Goal: Task Accomplishment & Management: Use online tool/utility

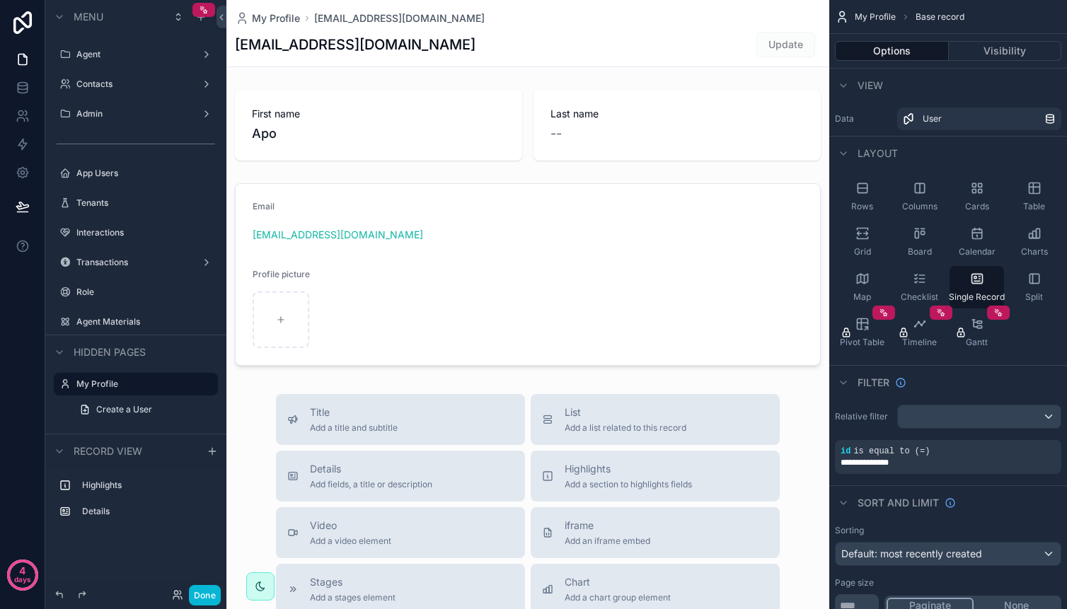
scroll to position [9, 0]
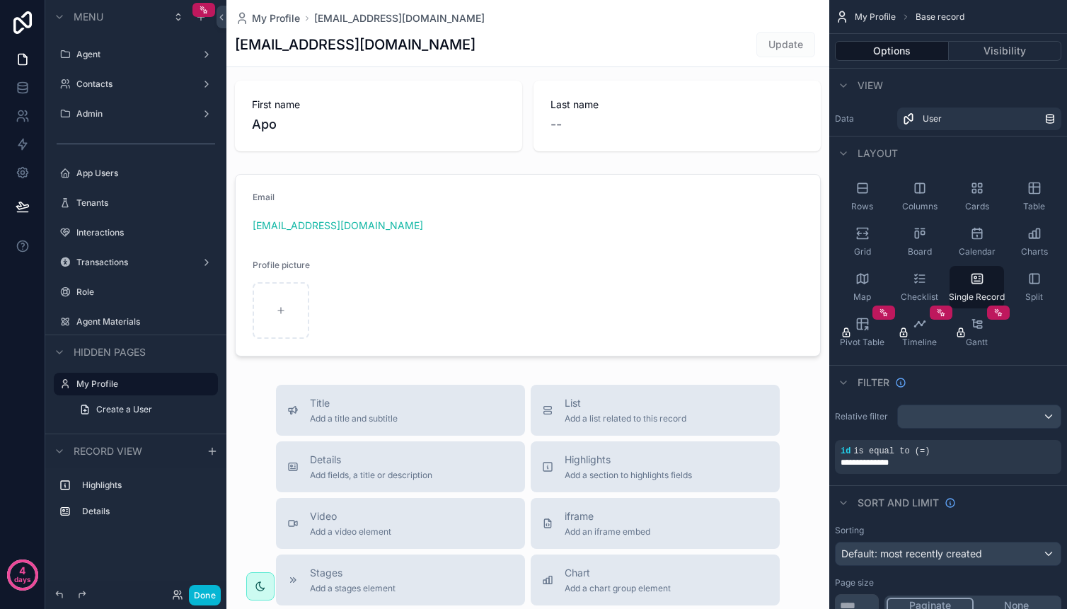
click at [23, 97] on link at bounding box center [22, 88] width 45 height 28
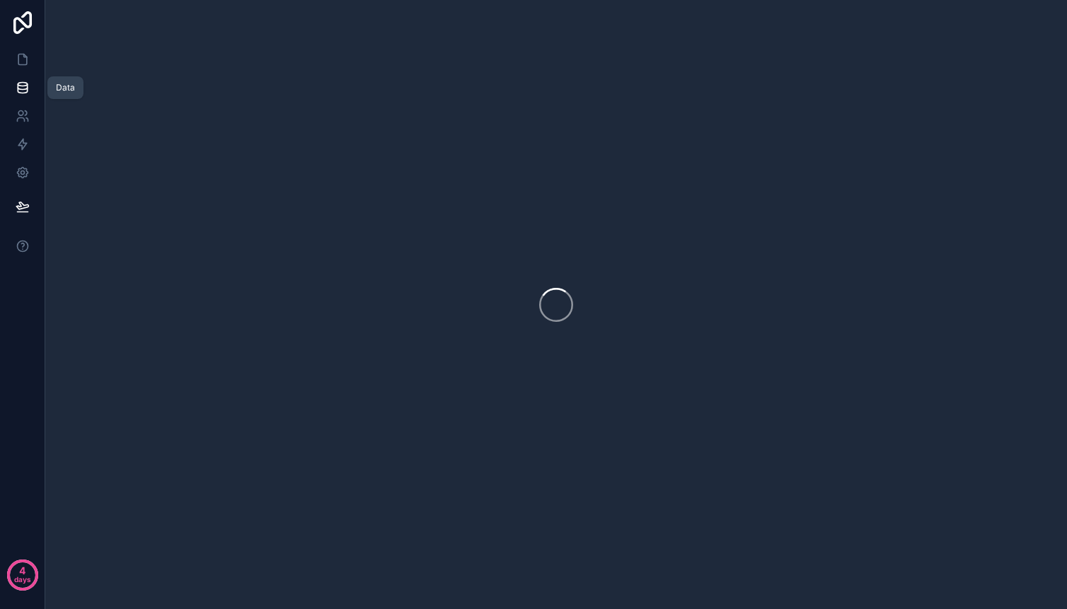
click at [23, 91] on icon at bounding box center [23, 88] width 14 height 14
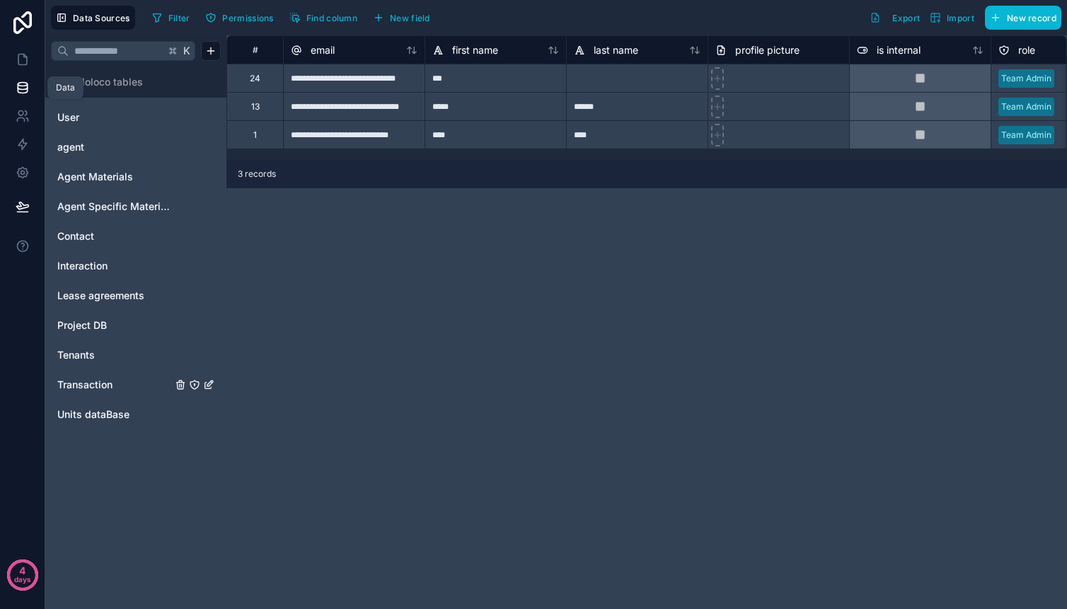
click at [88, 379] on span "Transaction" at bounding box center [84, 385] width 55 height 14
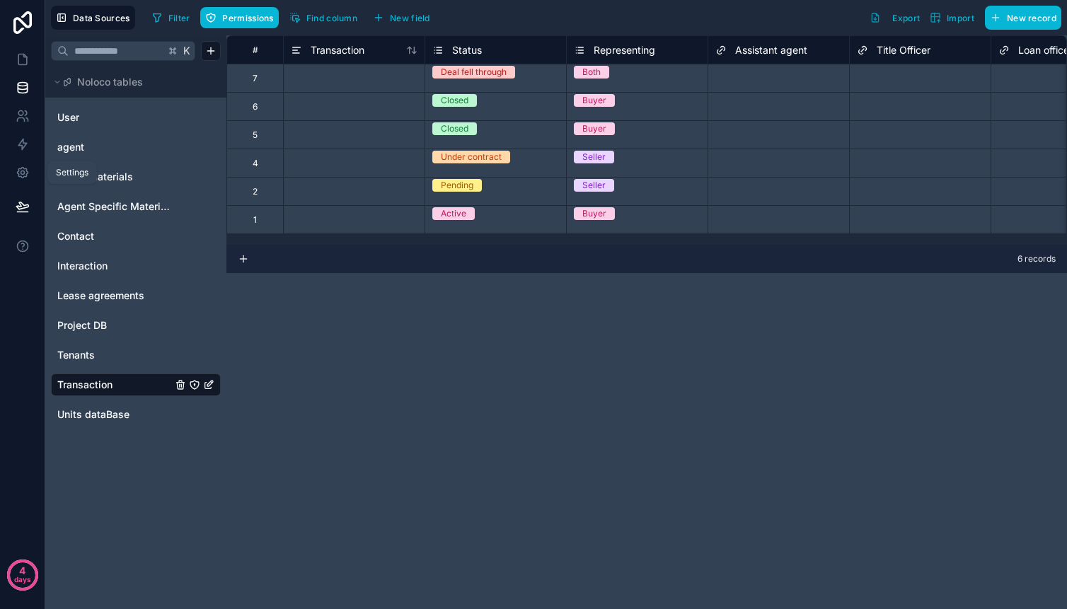
click at [21, 173] on icon at bounding box center [23, 173] width 4 height 4
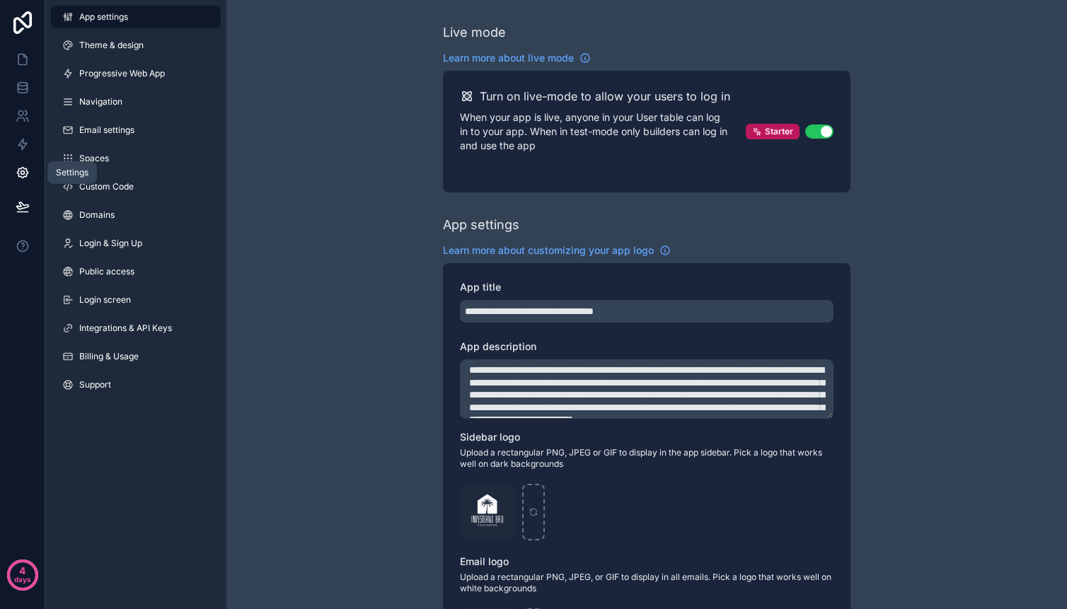
click at [22, 144] on icon at bounding box center [23, 144] width 14 height 14
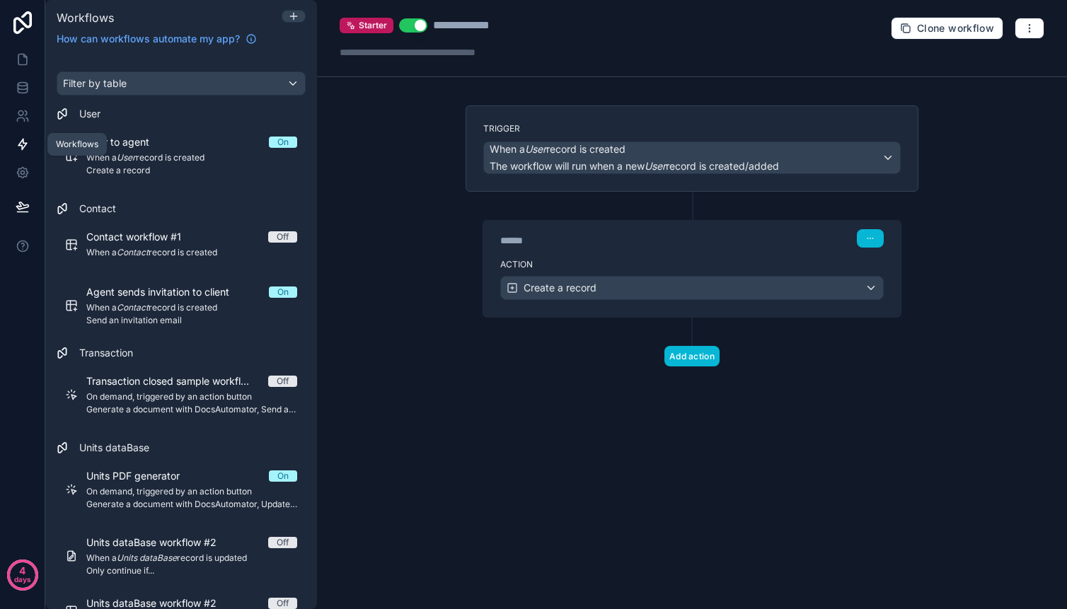
click at [23, 62] on icon at bounding box center [23, 59] width 14 height 14
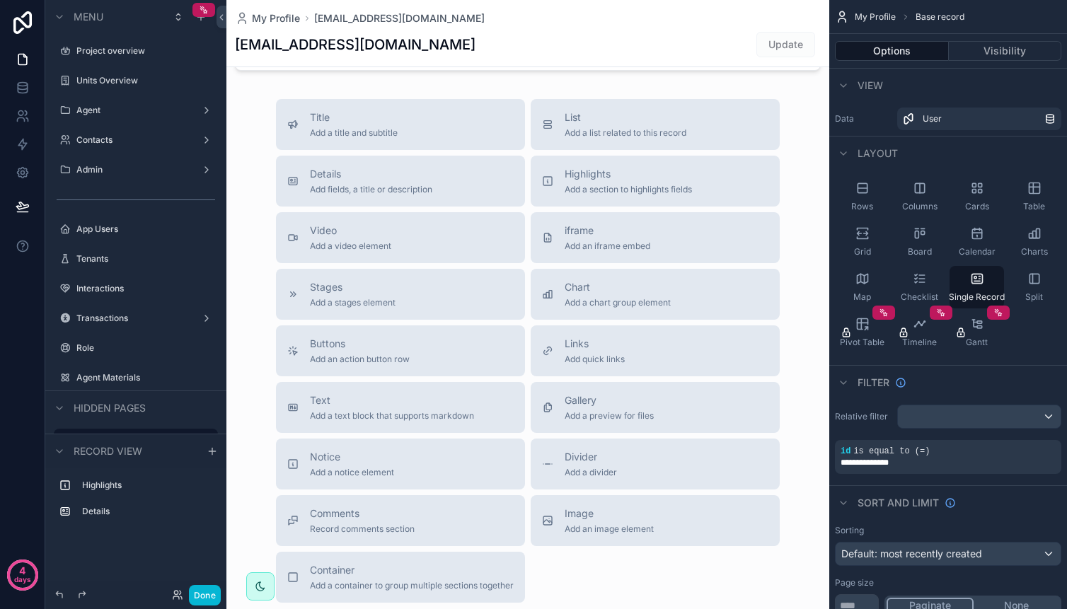
scroll to position [402, 0]
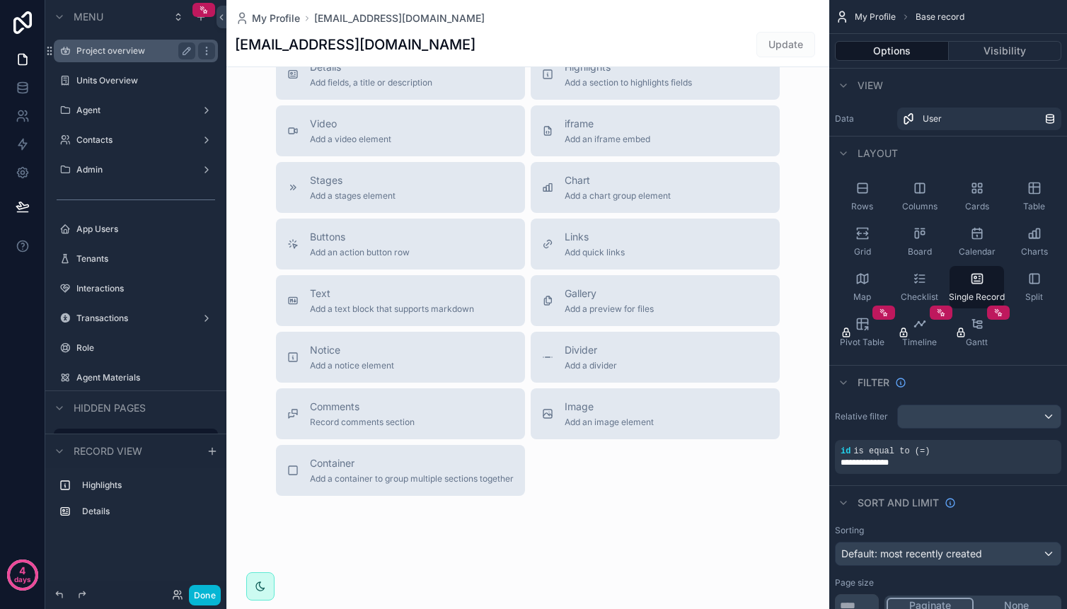
click at [130, 52] on label "Project overview" at bounding box center [132, 50] width 113 height 11
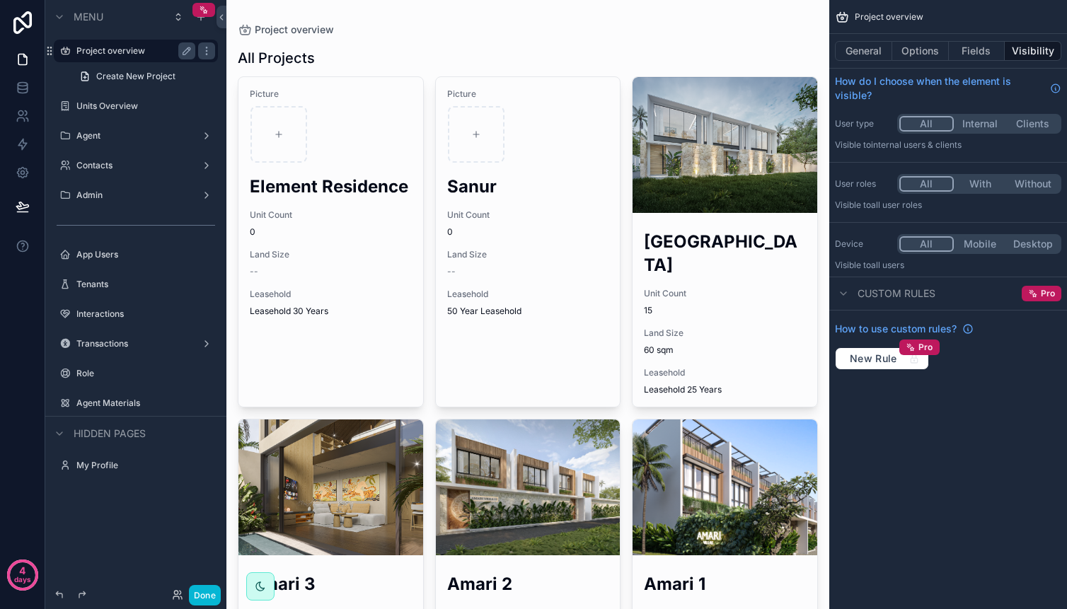
click at [466, 129] on div "scrollable content" at bounding box center [527, 408] width 603 height 817
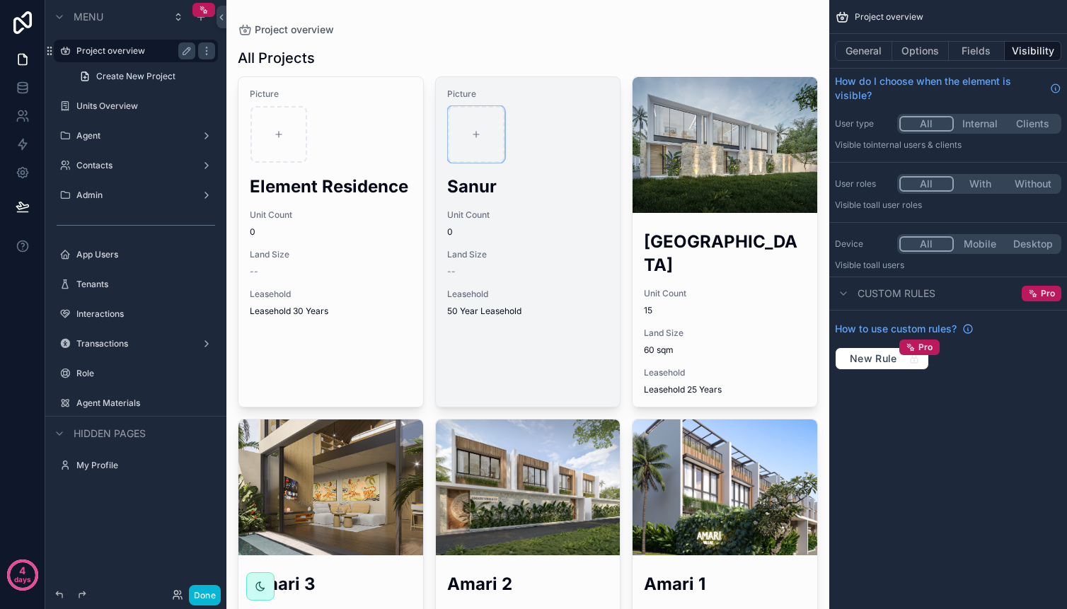
click at [473, 133] on icon "scrollable content" at bounding box center [476, 134] width 10 height 10
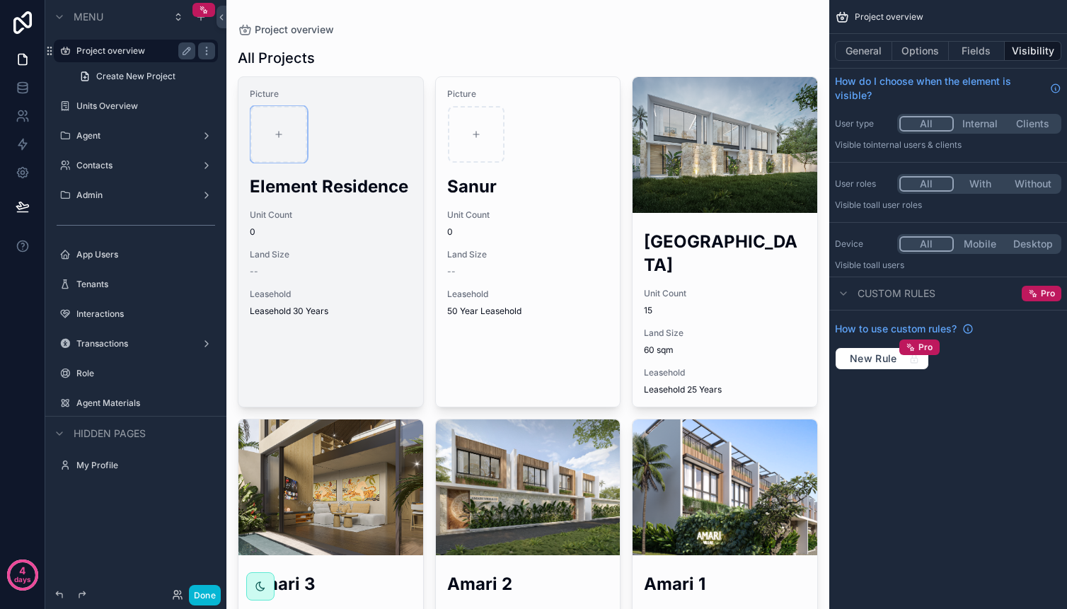
click at [280, 117] on div "scrollable content" at bounding box center [279, 134] width 57 height 57
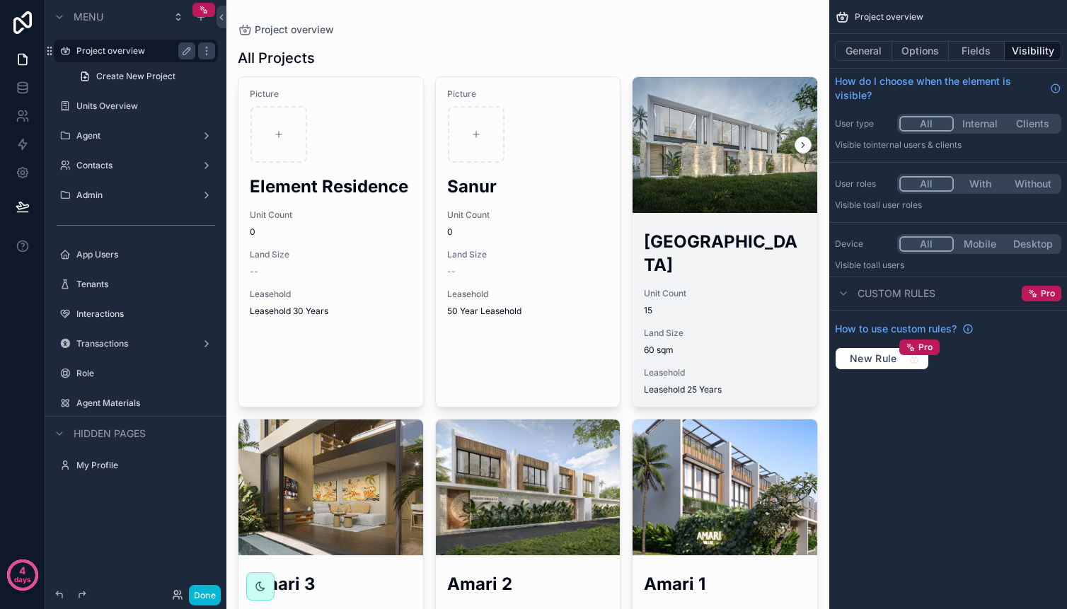
click at [672, 195] on div "scrollable content" at bounding box center [725, 145] width 185 height 136
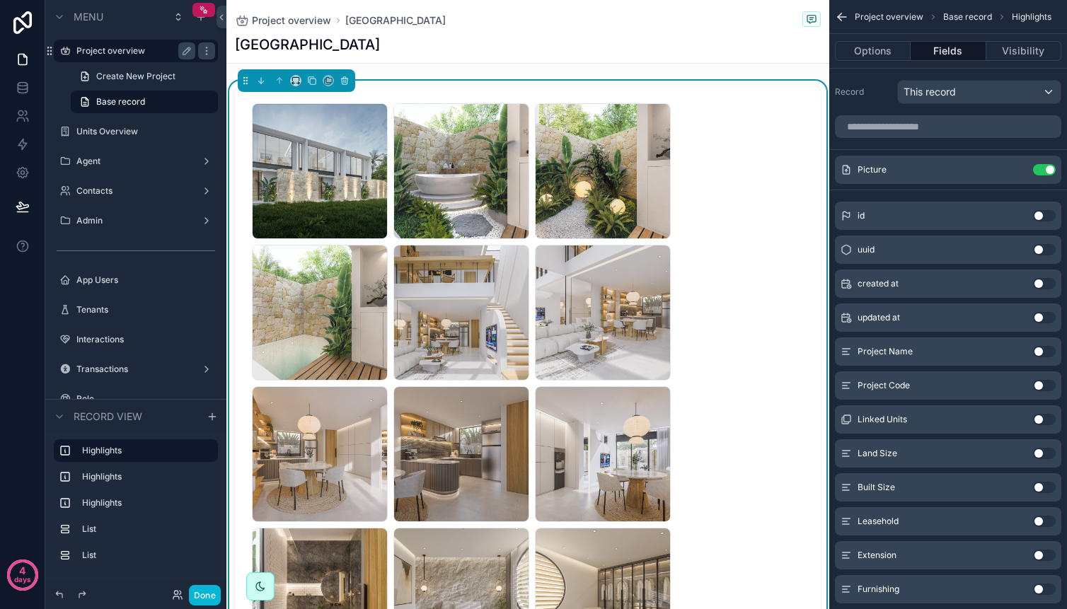
click at [432, 155] on div "B-4b .png" at bounding box center [461, 171] width 136 height 136
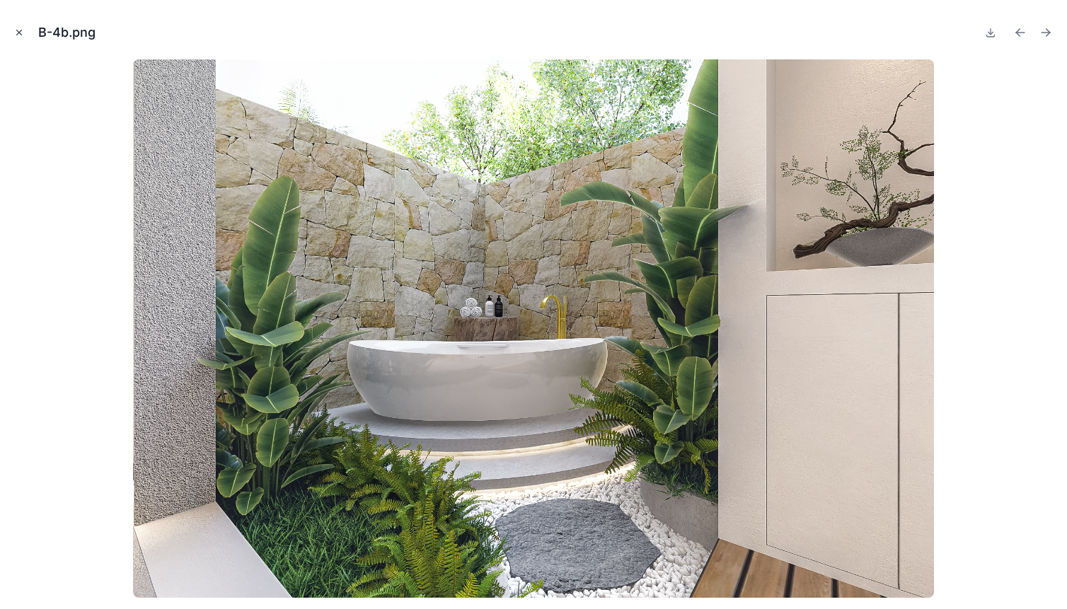
click at [18, 31] on icon "Close modal" at bounding box center [19, 33] width 10 height 10
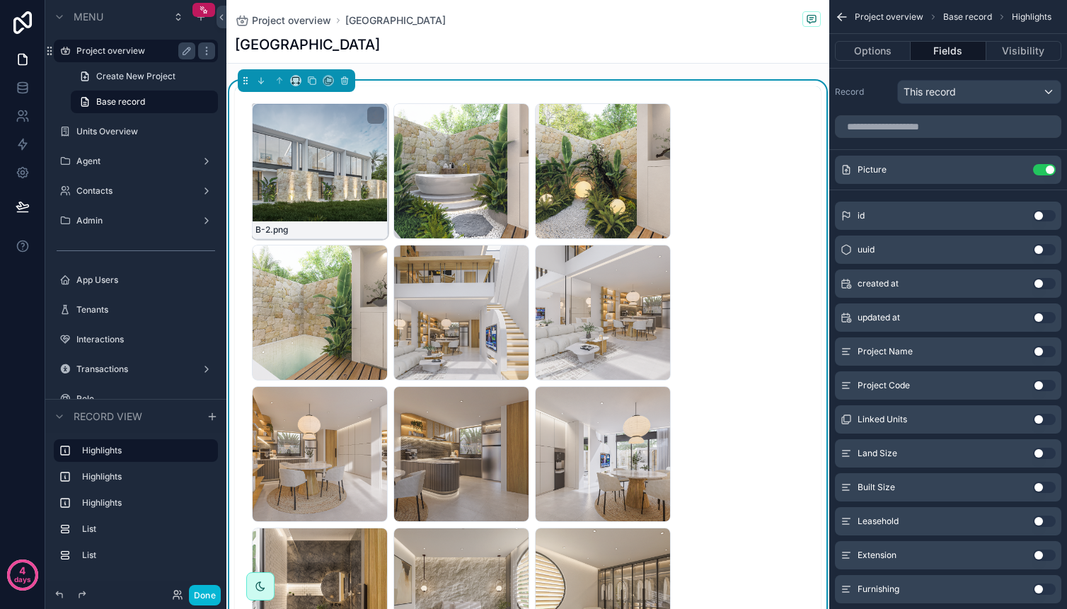
click at [364, 129] on div "B-2 .png" at bounding box center [320, 171] width 136 height 136
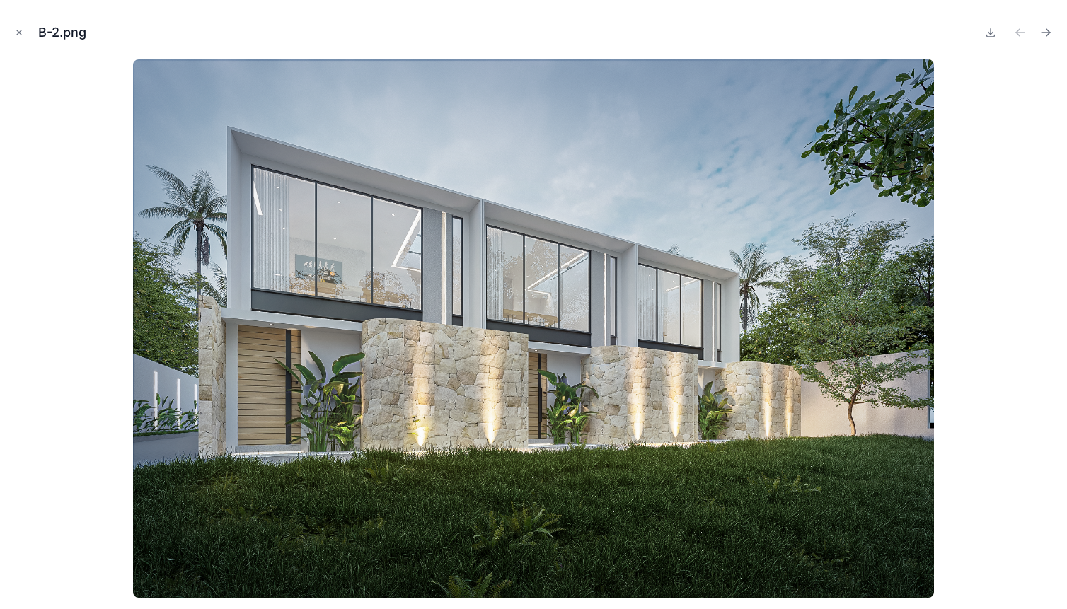
click at [21, 30] on icon "Close modal" at bounding box center [19, 32] width 5 height 5
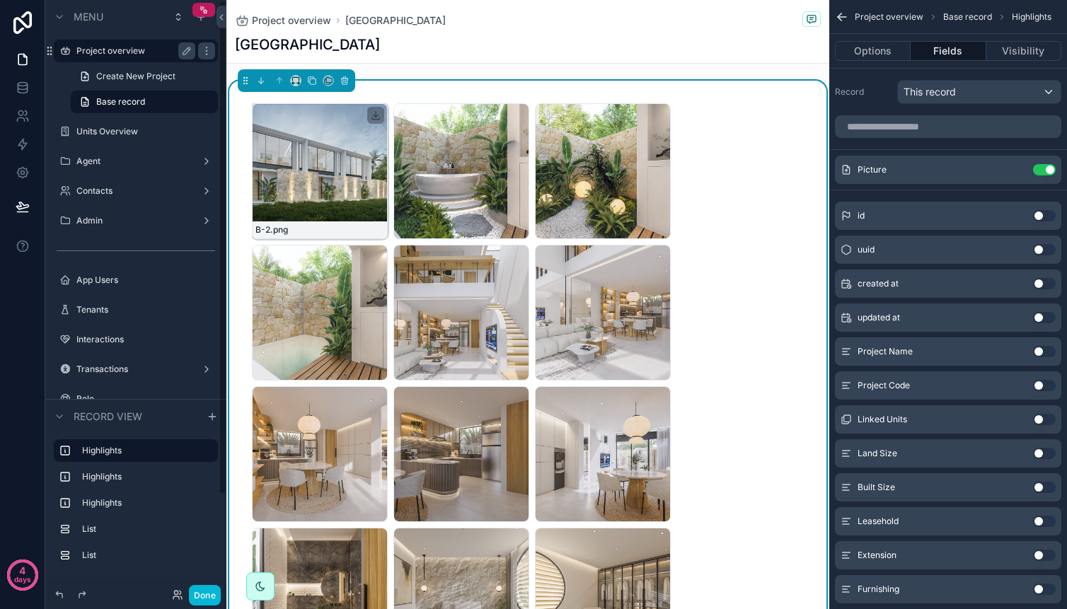
click at [380, 114] on icon "scrollable content" at bounding box center [375, 115] width 11 height 11
click at [122, 52] on label "Project overview" at bounding box center [132, 50] width 113 height 11
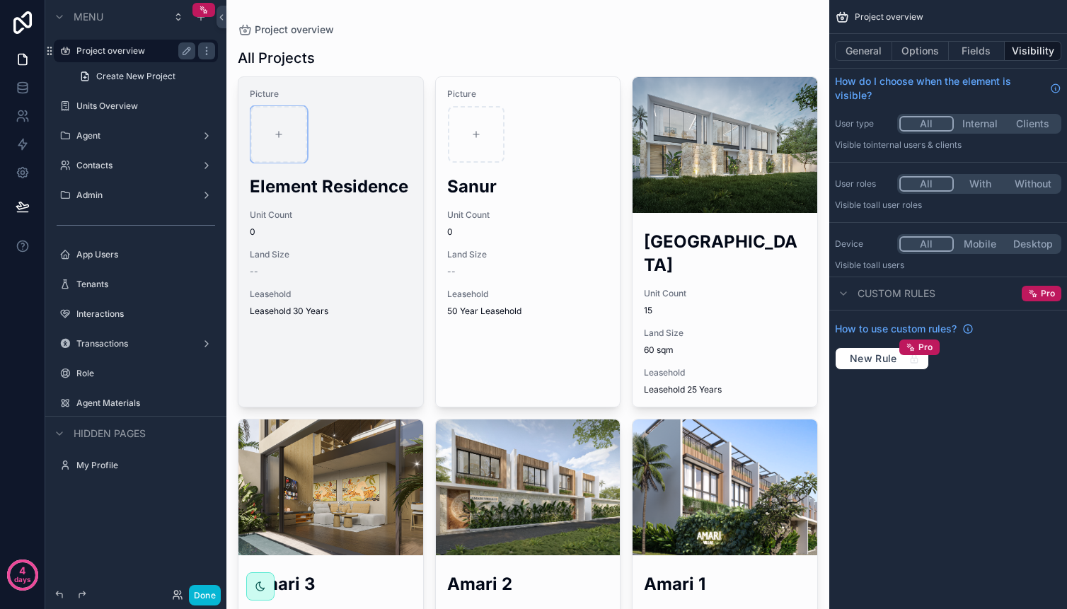
click at [285, 147] on div "scrollable content" at bounding box center [279, 134] width 57 height 57
type input "**********"
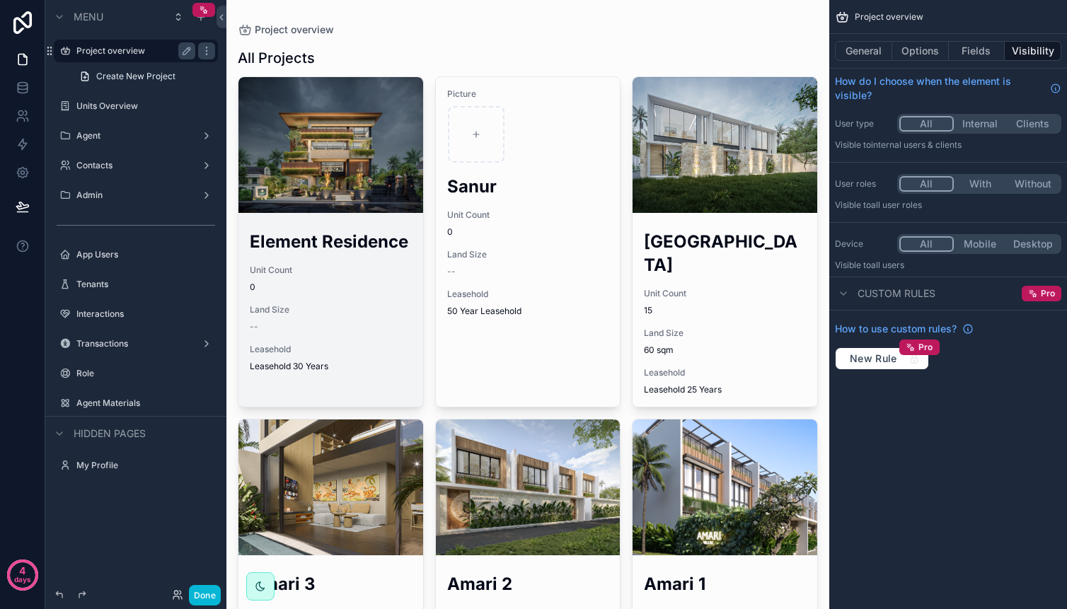
click at [366, 180] on div "scrollable content" at bounding box center [330, 145] width 185 height 136
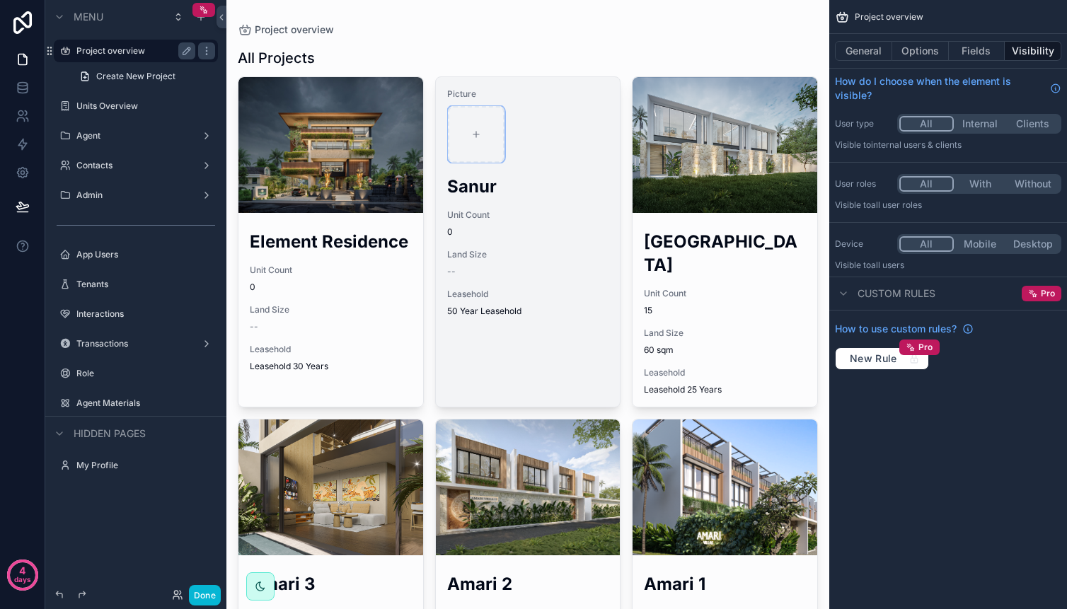
click at [478, 134] on div "scrollable content" at bounding box center [476, 134] width 57 height 57
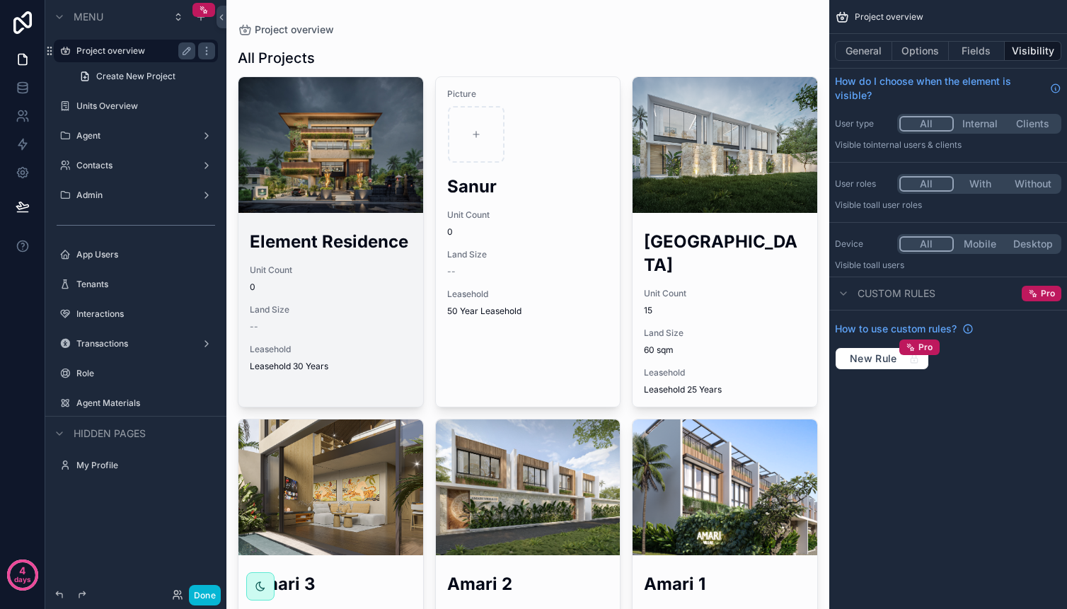
click at [386, 203] on div "scrollable content" at bounding box center [330, 145] width 185 height 136
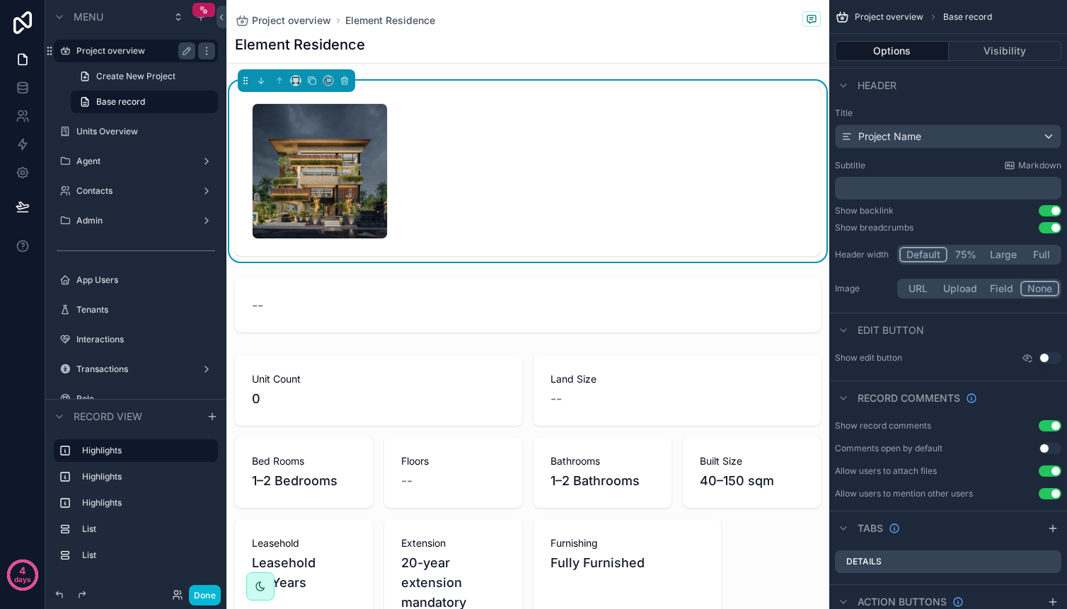
click at [514, 179] on div "Element-Residence-Exterior .jpeg" at bounding box center [528, 171] width 552 height 136
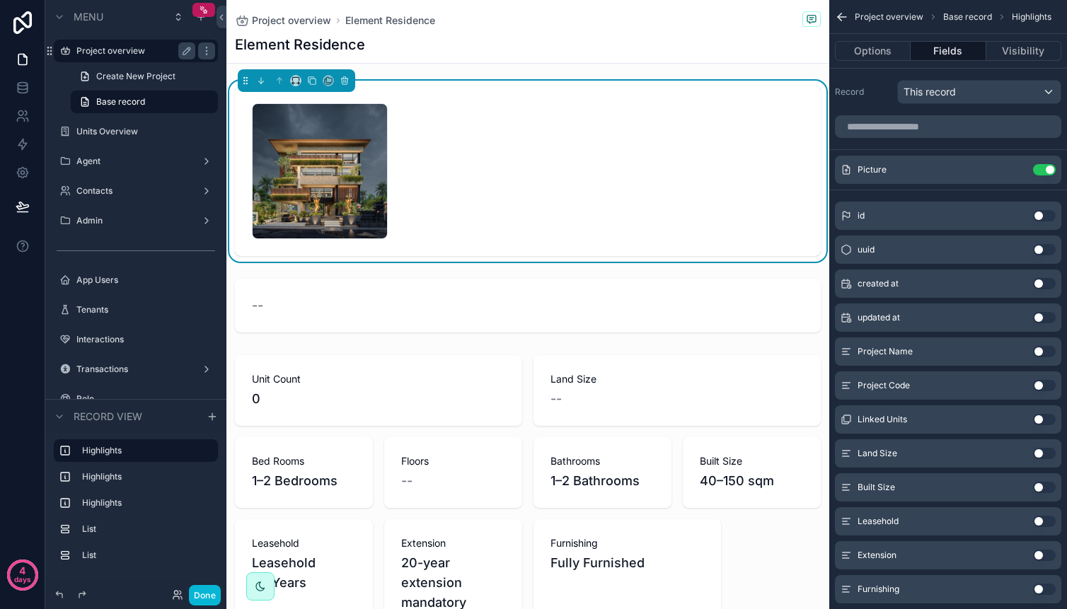
click at [433, 181] on div "Element-Residence-Exterior .jpeg" at bounding box center [528, 171] width 552 height 136
click at [1011, 167] on icon "scrollable content" at bounding box center [1016, 169] width 11 height 11
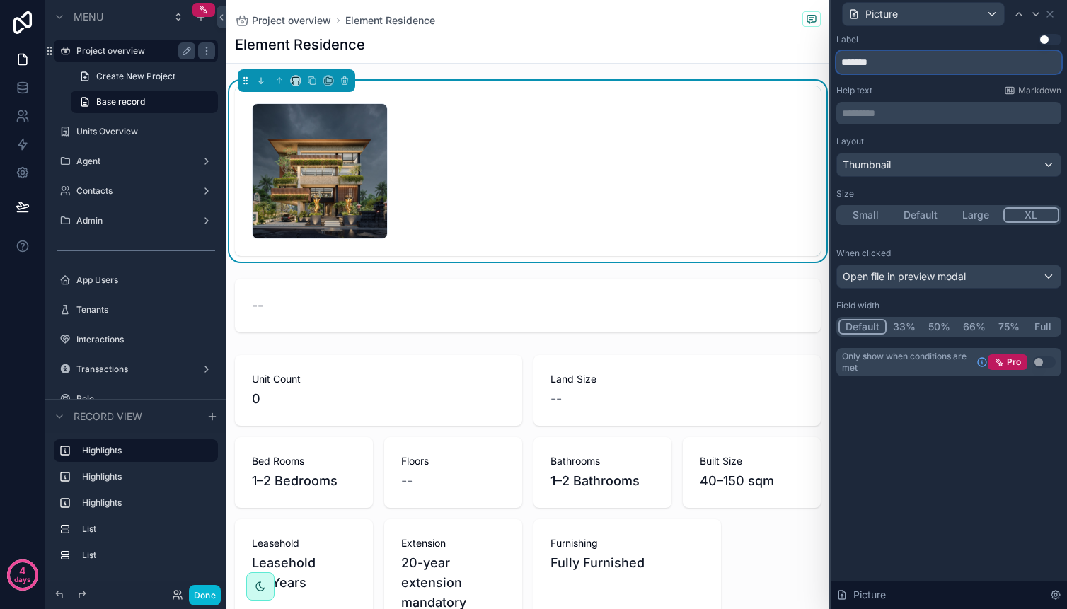
click at [945, 68] on input "*******" at bounding box center [948, 62] width 225 height 23
click at [927, 114] on p "********* ﻿" at bounding box center [950, 113] width 217 height 14
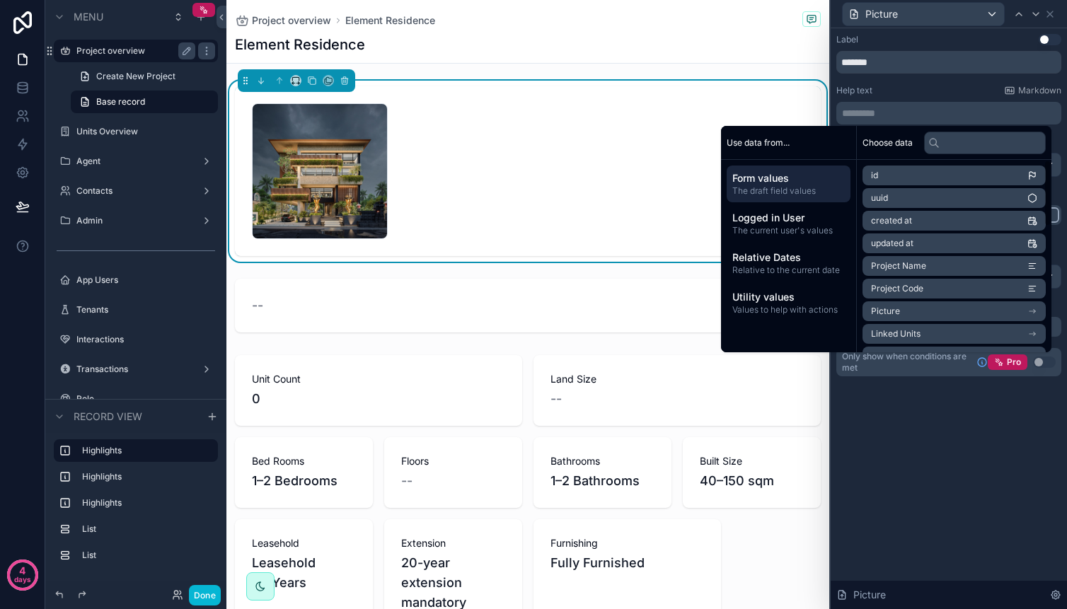
click at [950, 462] on div "Label Use setting ******* Help text Markdown ********* ﻿ Layout Thumbnail Size …" at bounding box center [949, 318] width 236 height 581
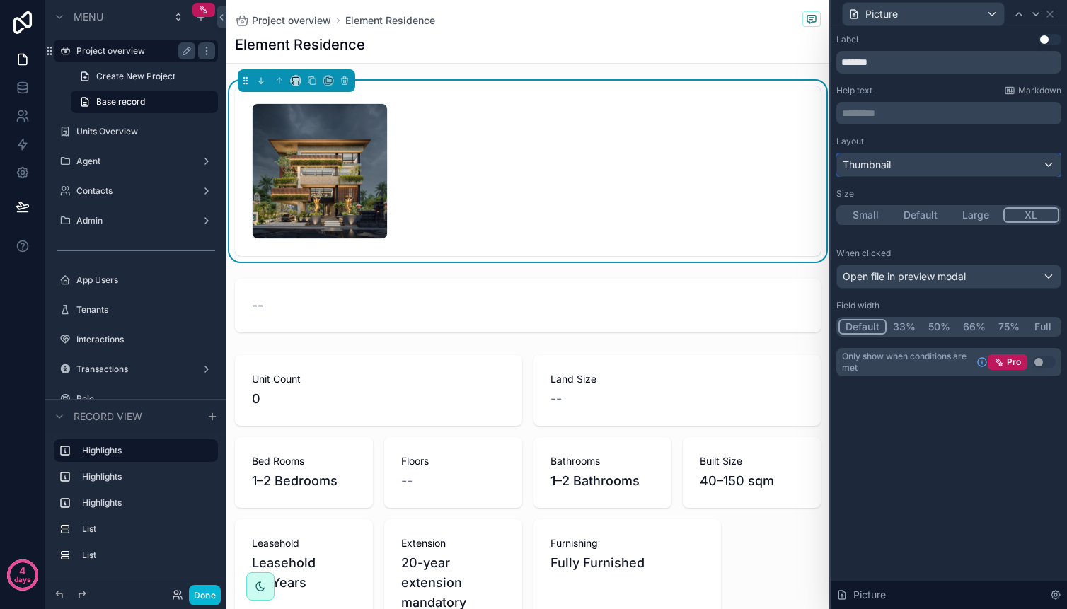
click at [936, 161] on div "Thumbnail" at bounding box center [949, 165] width 224 height 23
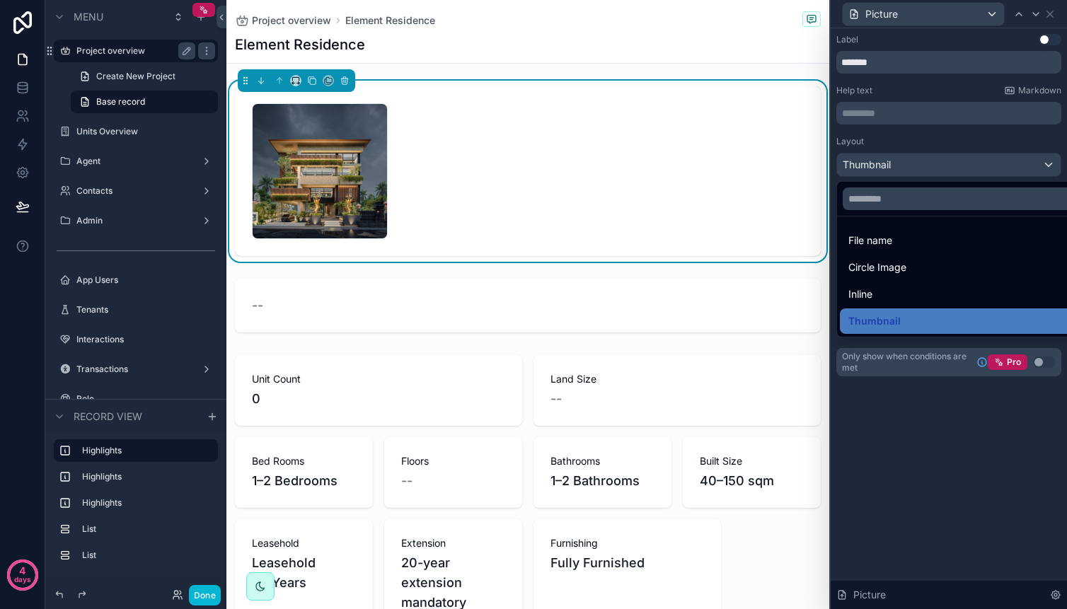
click at [940, 466] on div at bounding box center [949, 304] width 236 height 609
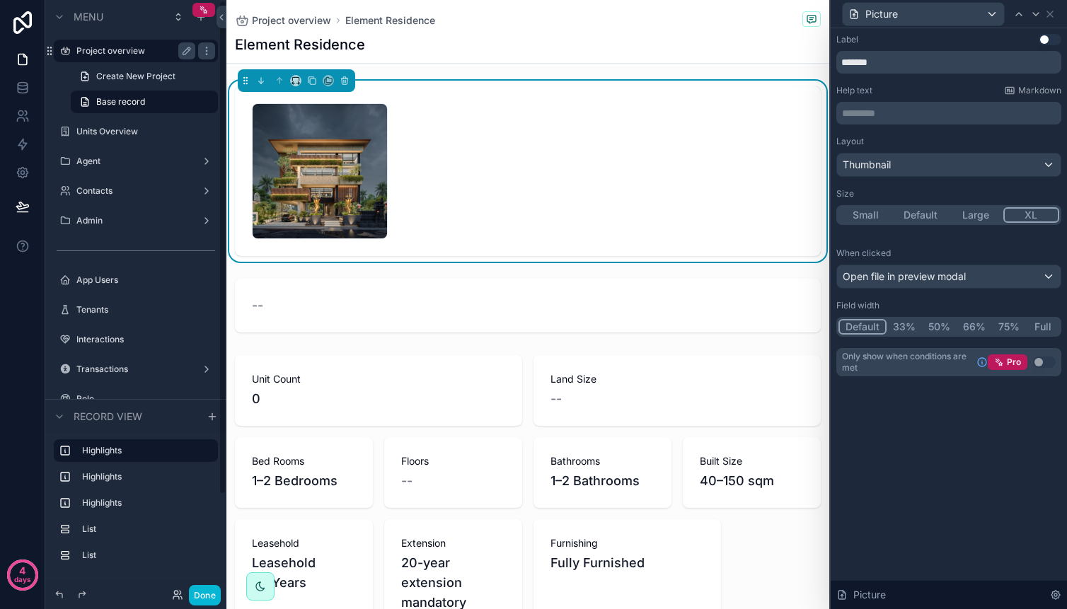
click at [128, 53] on label "Project overview" at bounding box center [132, 50] width 113 height 11
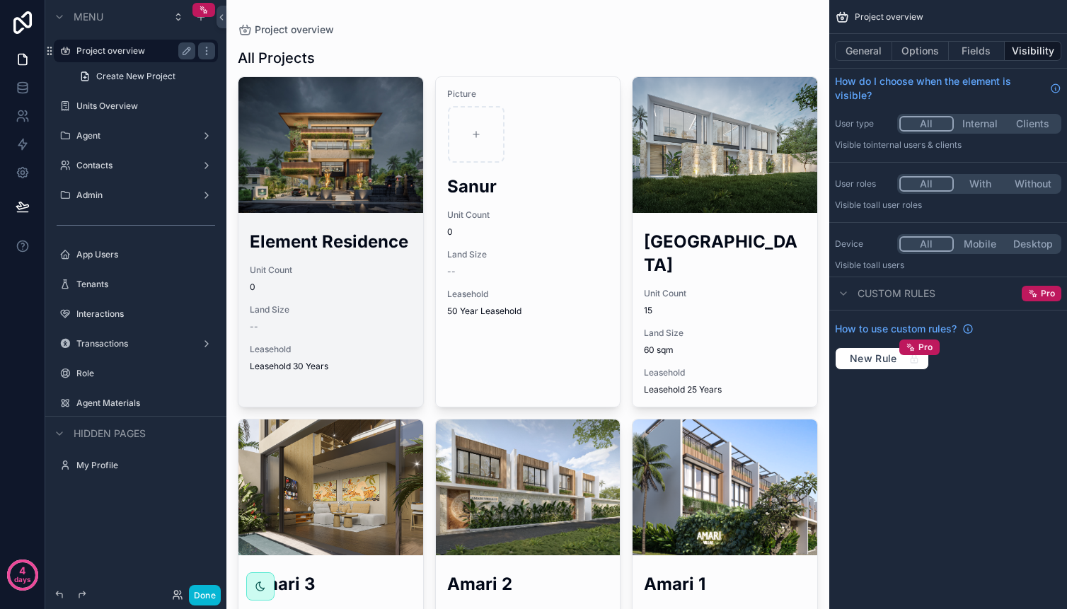
click at [292, 125] on div "scrollable content" at bounding box center [330, 145] width 185 height 136
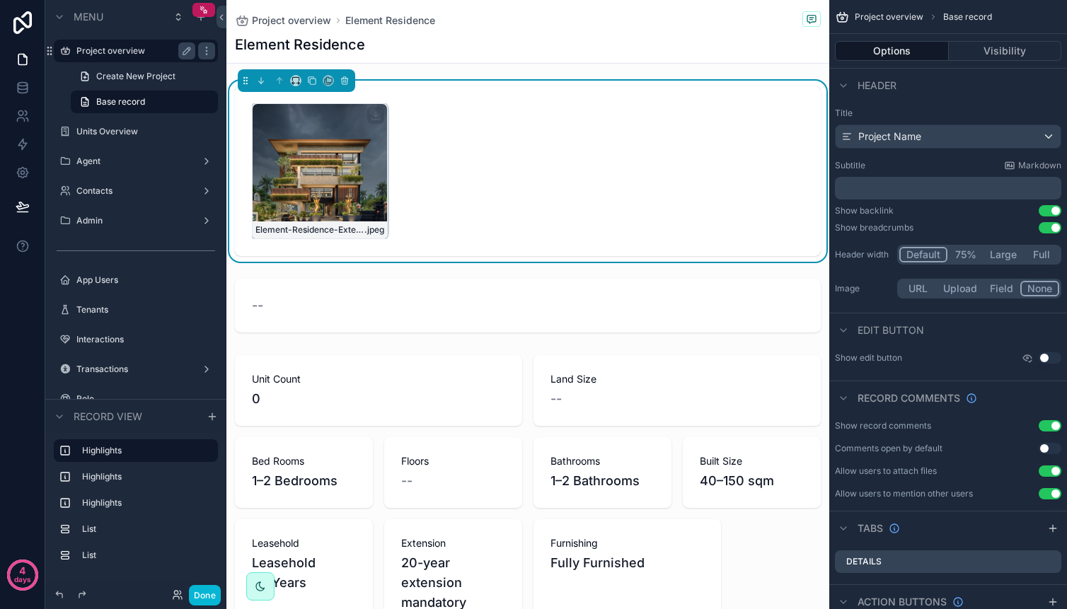
click at [354, 143] on div "Element-Residence-Exterior .jpeg" at bounding box center [320, 171] width 136 height 136
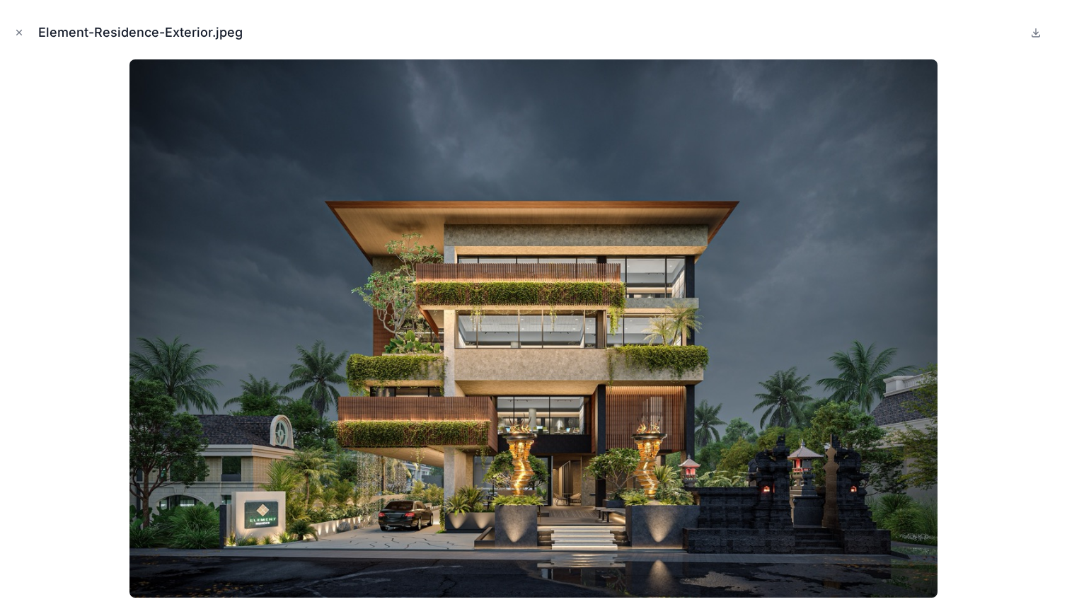
click at [25, 34] on button "Close modal" at bounding box center [19, 33] width 16 height 16
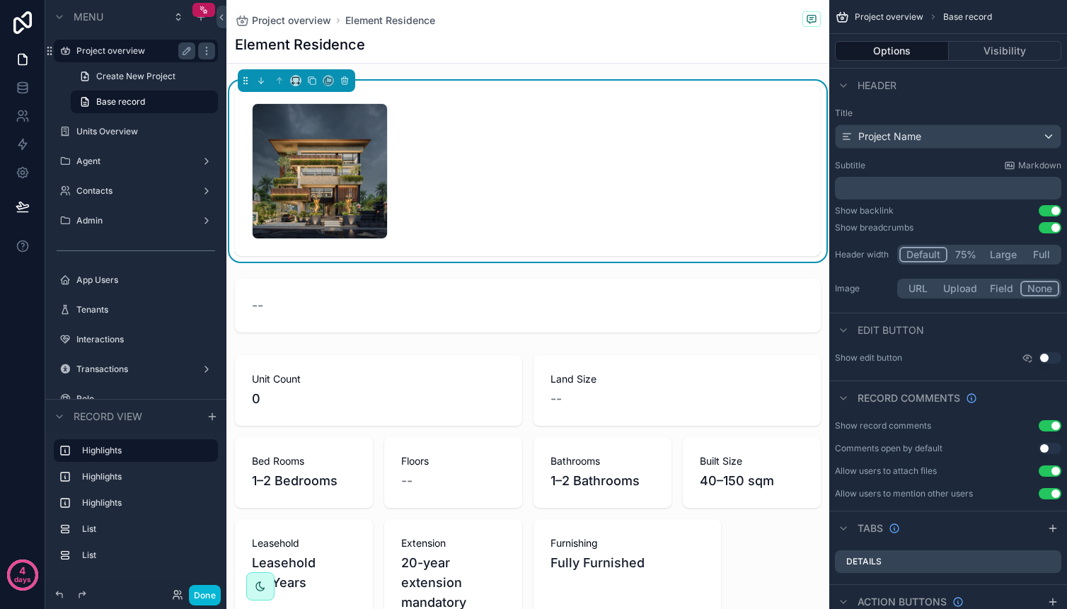
click at [514, 195] on div "Element-Residence-Exterior .jpeg" at bounding box center [528, 171] width 552 height 136
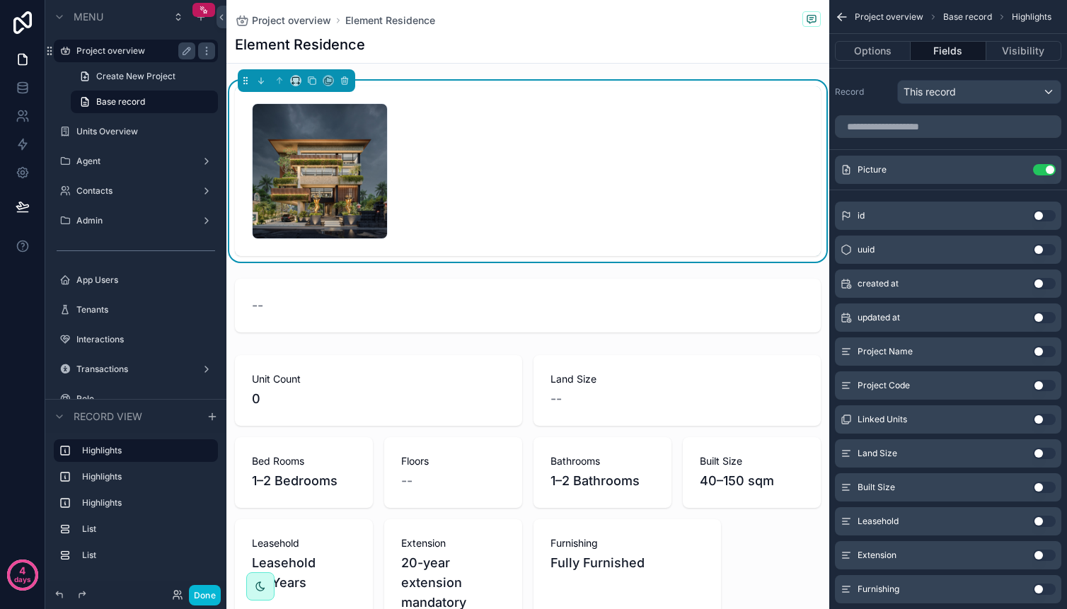
click at [514, 195] on div "Element-Residence-Exterior .jpeg" at bounding box center [528, 171] width 552 height 136
click at [907, 170] on div "Picture Use setting" at bounding box center [948, 170] width 226 height 28
click at [1017, 171] on icon "scrollable content" at bounding box center [1018, 169] width 6 height 6
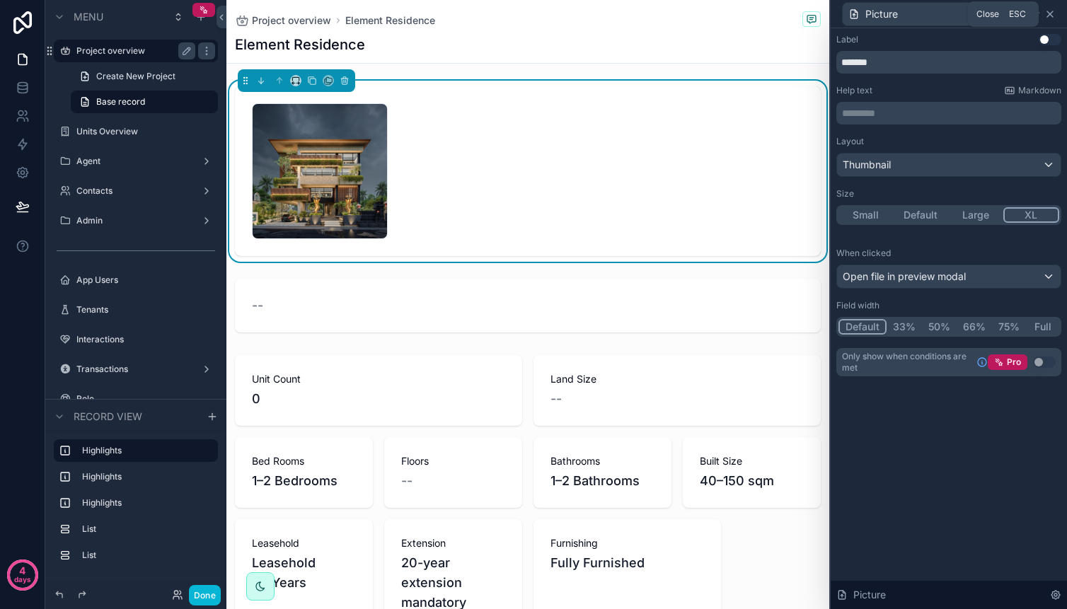
click at [1054, 13] on icon at bounding box center [1049, 13] width 11 height 11
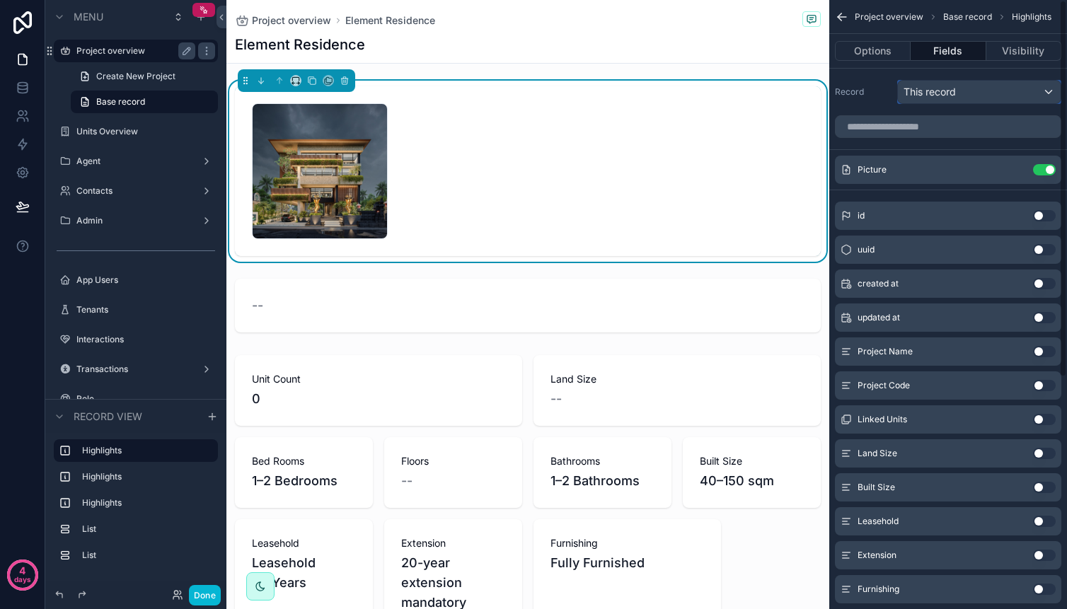
click at [1007, 86] on div "This record" at bounding box center [979, 92] width 163 height 23
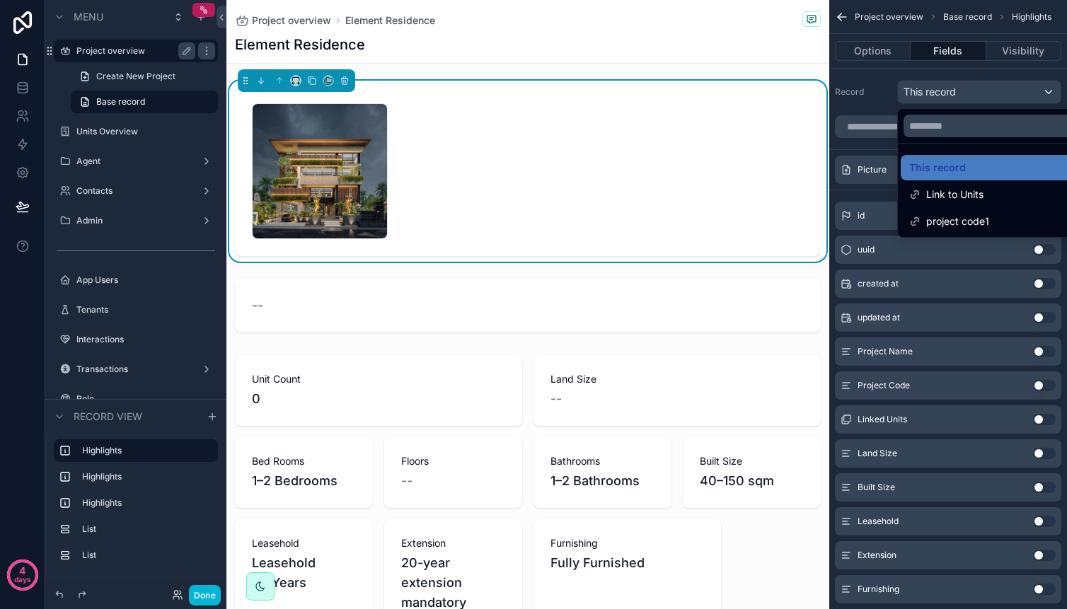
click at [1007, 86] on div "scrollable content" at bounding box center [533, 304] width 1067 height 609
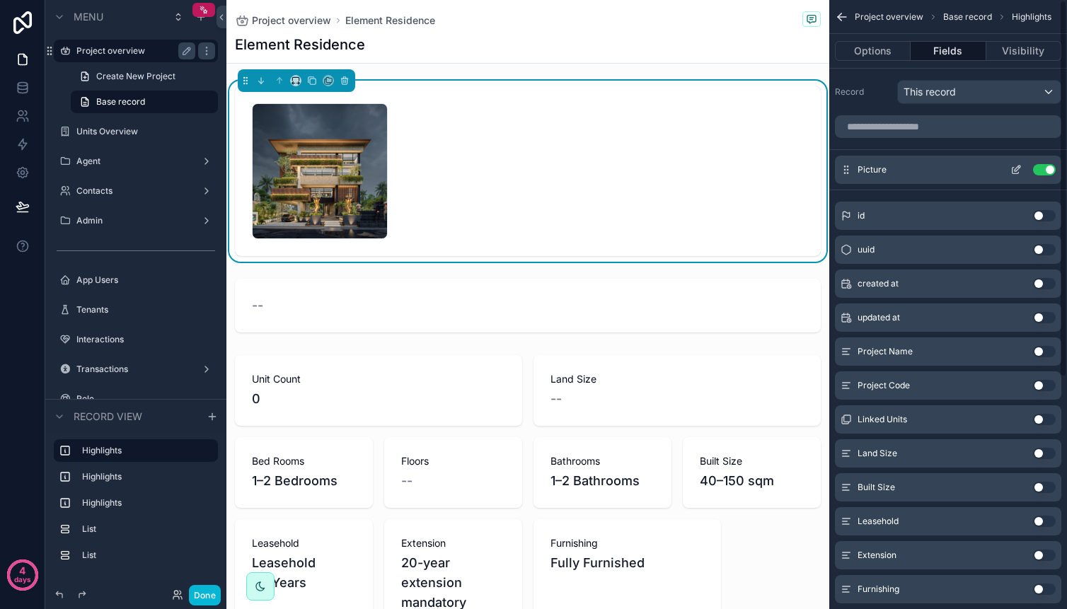
click at [916, 165] on div "Picture Use setting" at bounding box center [948, 170] width 226 height 28
click at [1008, 171] on button "scrollable content" at bounding box center [1016, 169] width 23 height 11
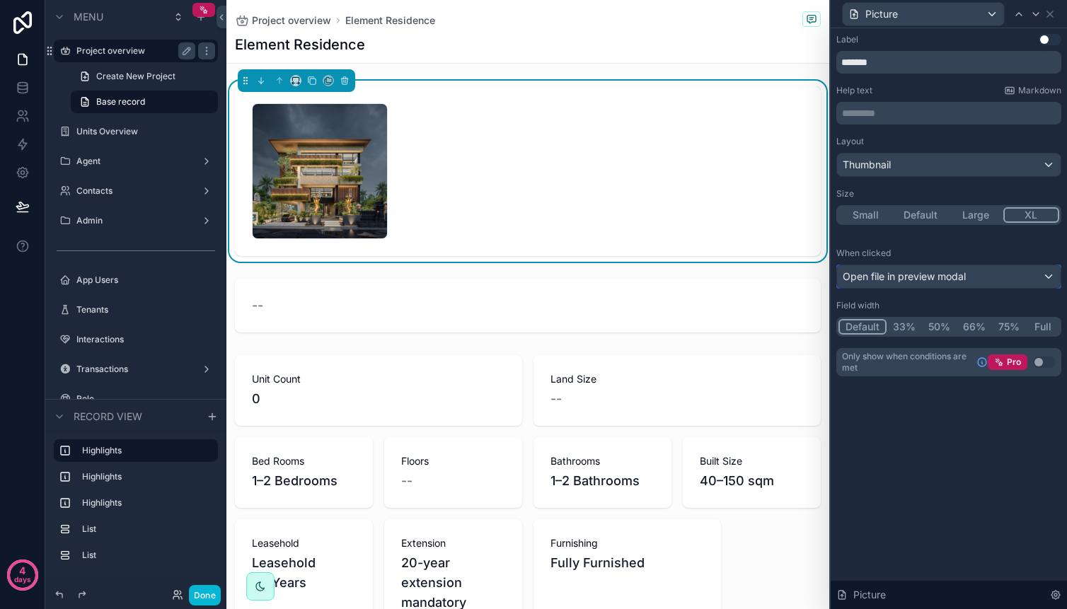
click at [948, 287] on div "Open file in preview modal" at bounding box center [949, 276] width 224 height 23
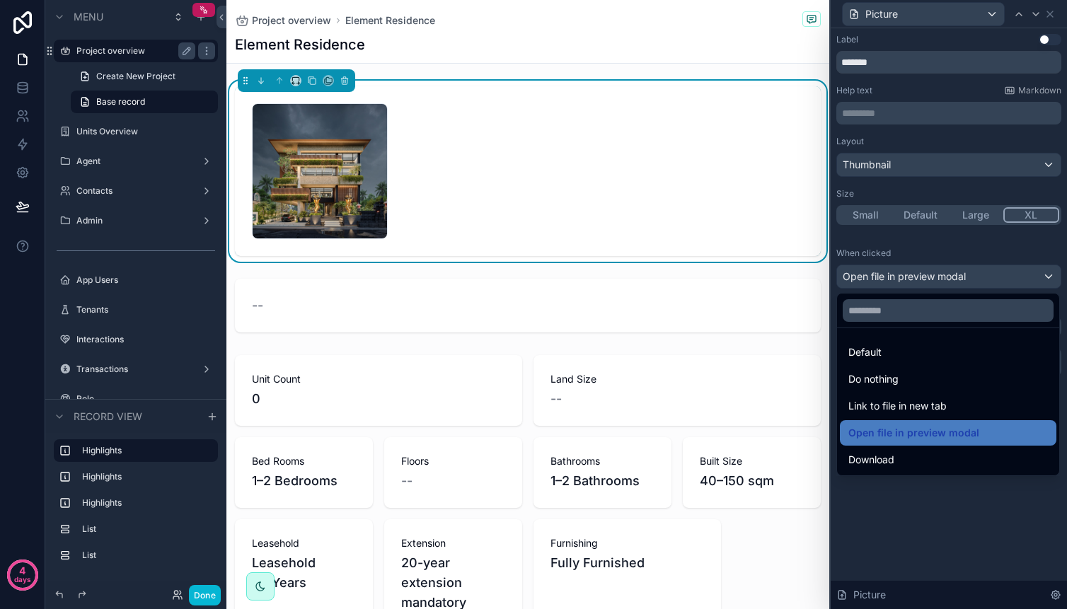
click at [948, 282] on div at bounding box center [949, 304] width 236 height 609
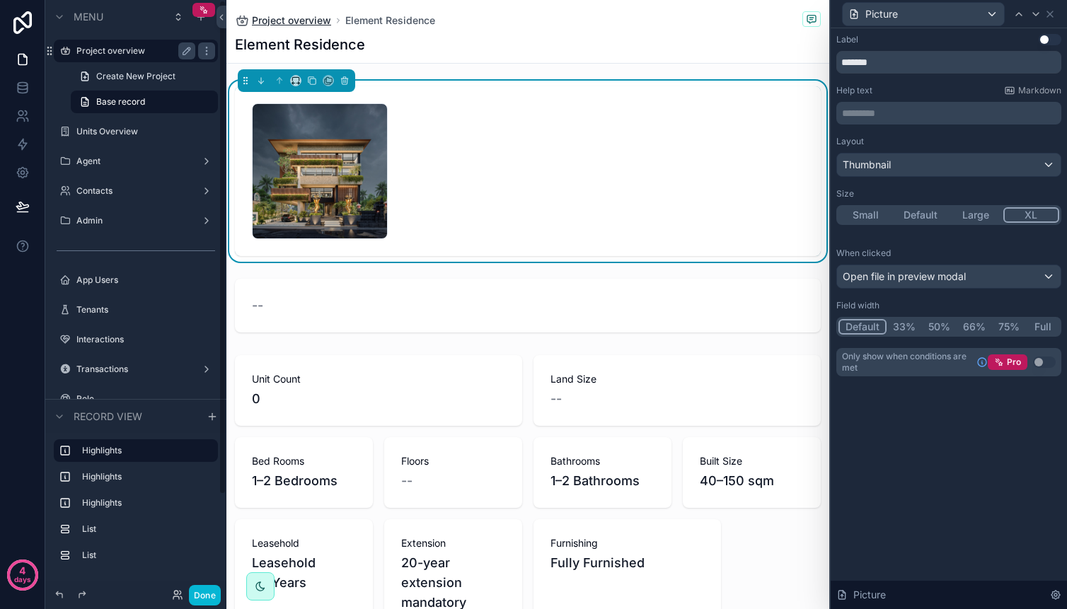
click at [325, 20] on span "Project overview" at bounding box center [291, 20] width 79 height 14
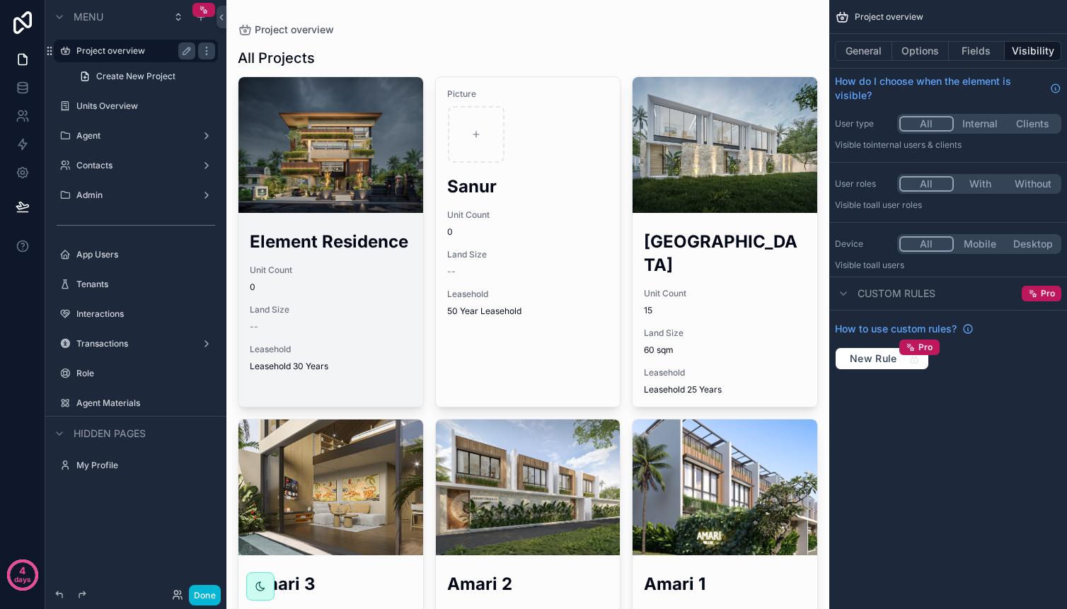
click at [362, 132] on div "scrollable content" at bounding box center [330, 145] width 185 height 136
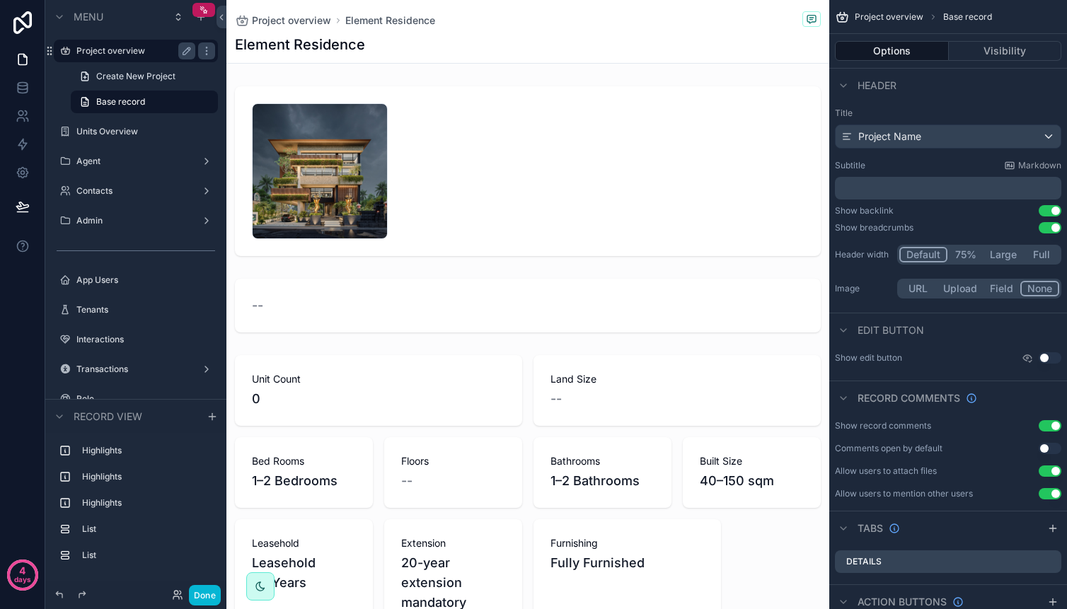
click at [268, 28] on div "Project overview Element Residence" at bounding box center [528, 20] width 586 height 18
click at [267, 24] on span "Project overview" at bounding box center [291, 20] width 79 height 14
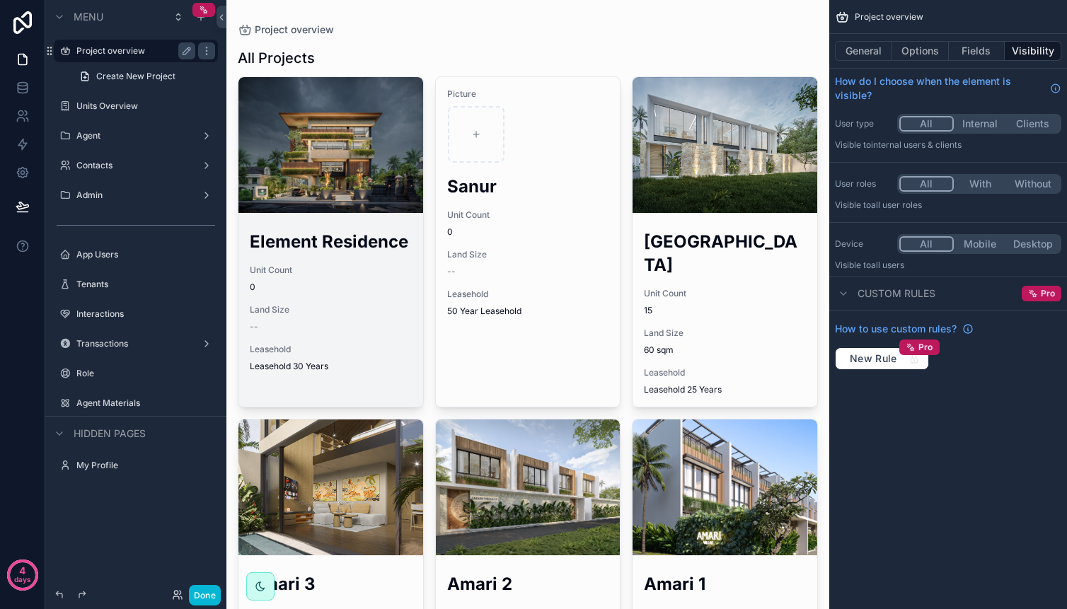
click at [392, 183] on div "scrollable content" at bounding box center [330, 145] width 185 height 136
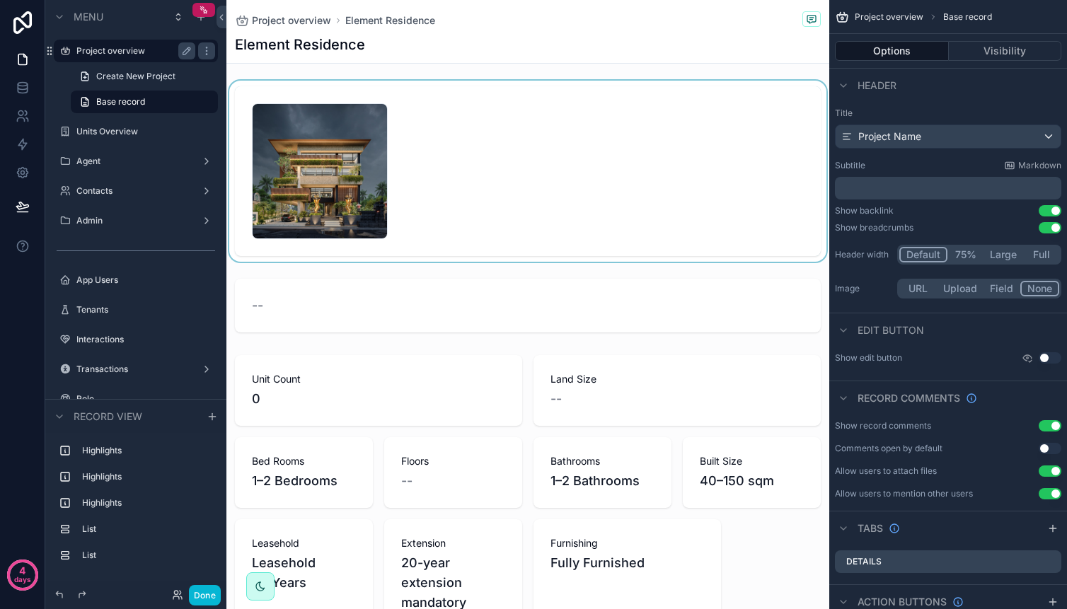
click at [404, 117] on div "scrollable content" at bounding box center [527, 171] width 603 height 181
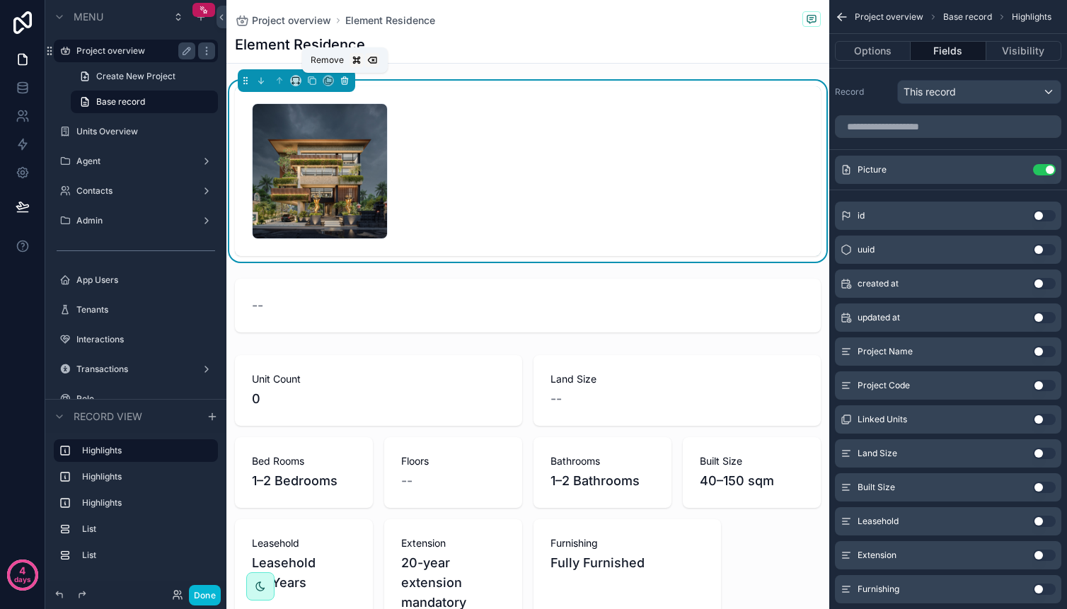
click at [348, 81] on icon "scrollable content" at bounding box center [345, 81] width 10 height 10
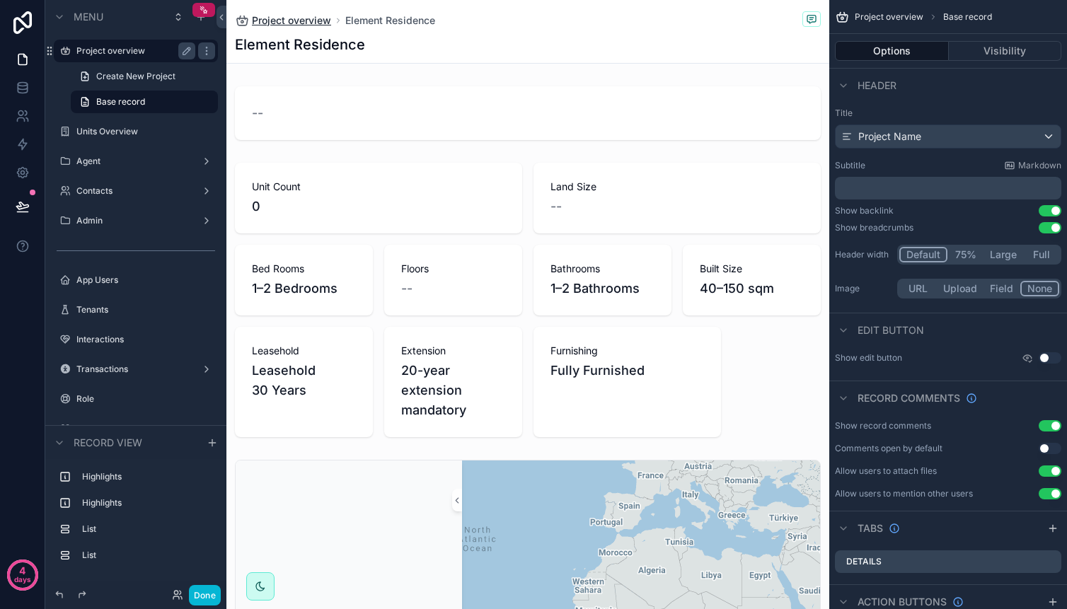
click at [297, 26] on span "Project overview" at bounding box center [291, 20] width 79 height 14
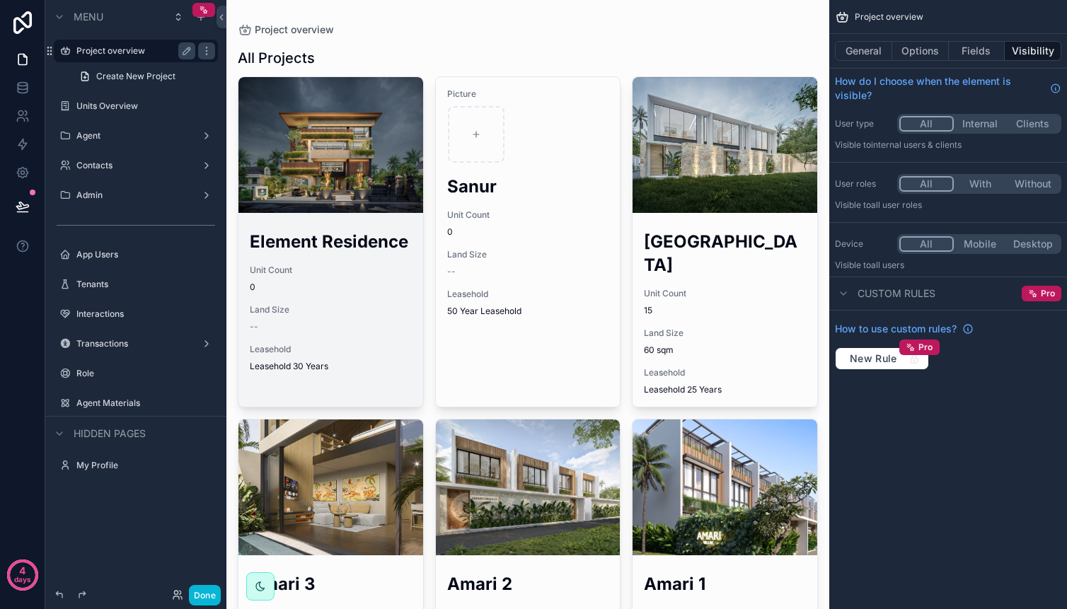
click at [324, 118] on div "scrollable content" at bounding box center [330, 145] width 185 height 136
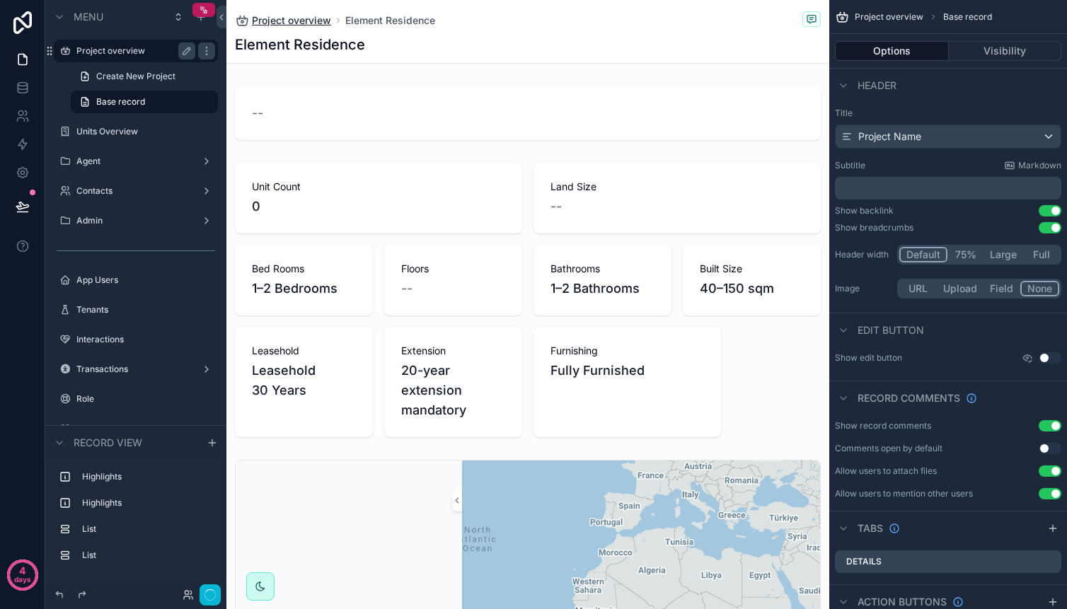
click at [314, 18] on span "Project overview" at bounding box center [291, 20] width 79 height 14
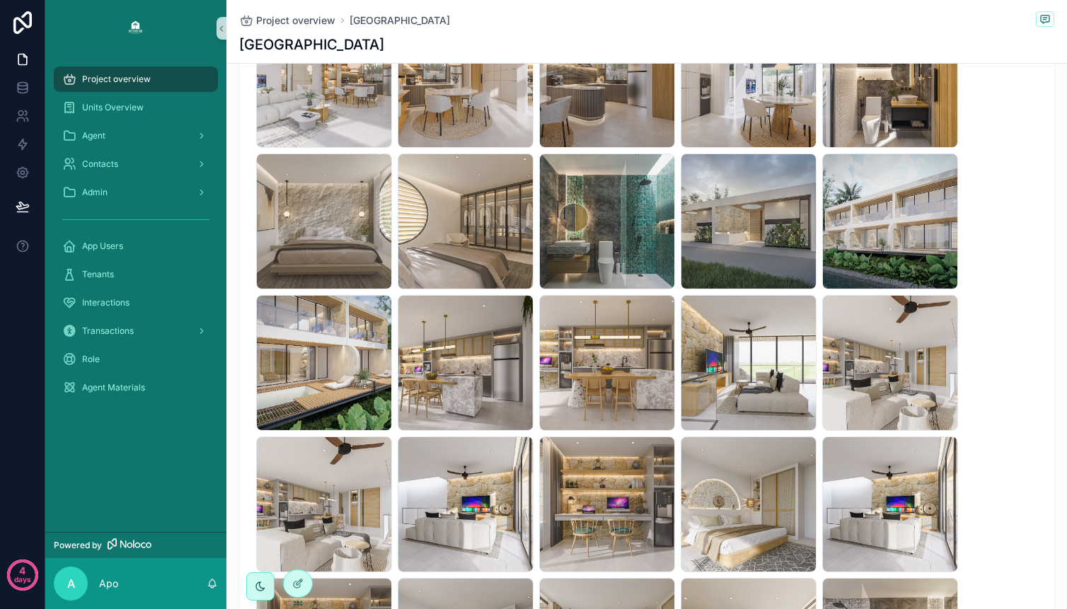
scroll to position [38, 0]
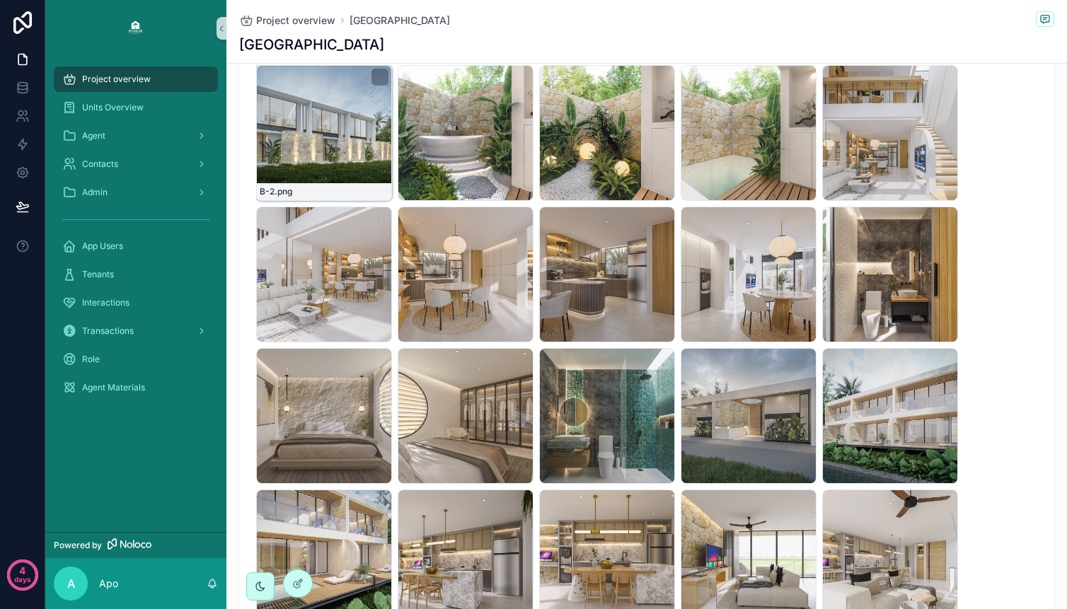
click at [305, 110] on div "B-2 .png" at bounding box center [324, 133] width 136 height 136
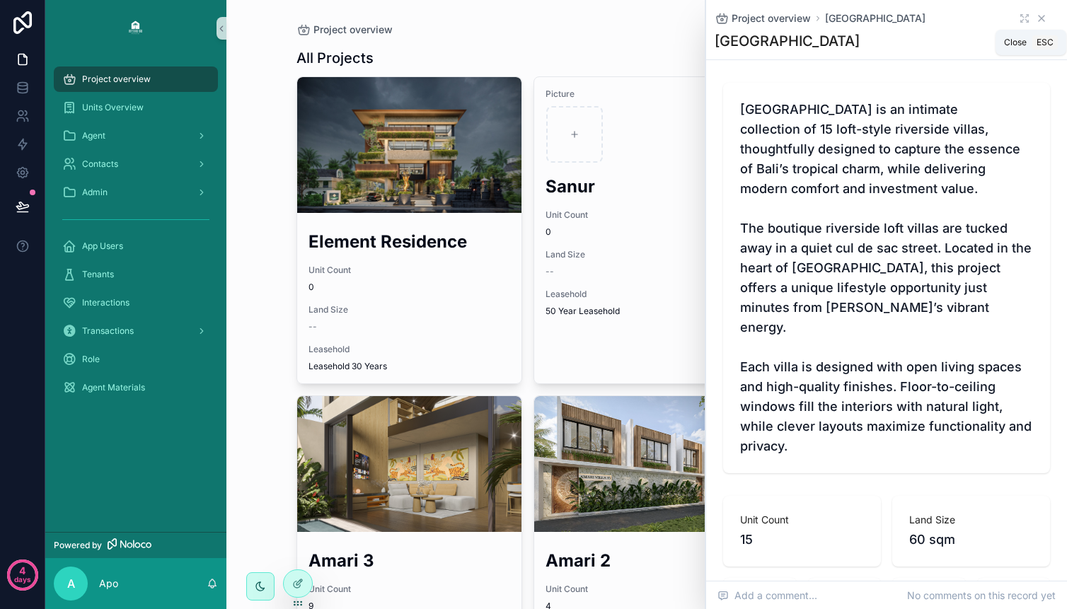
click at [1036, 23] on icon "scrollable content" at bounding box center [1041, 18] width 11 height 11
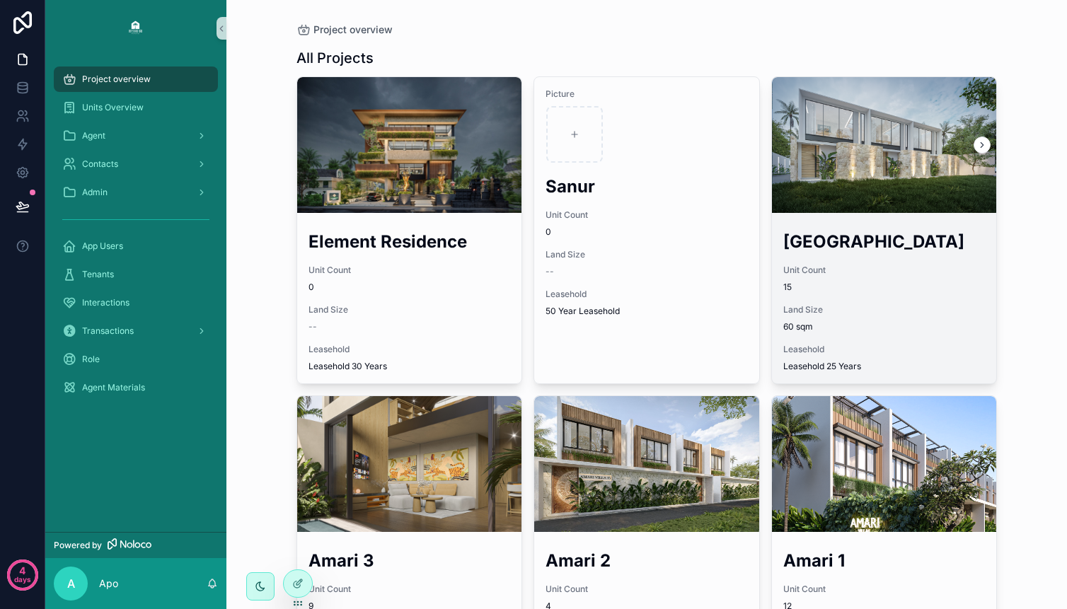
click at [882, 224] on div "Temple Heights Unit Count 15 Land Size 60 sqm Leasehold Leasehold 25 Years" at bounding box center [884, 301] width 225 height 165
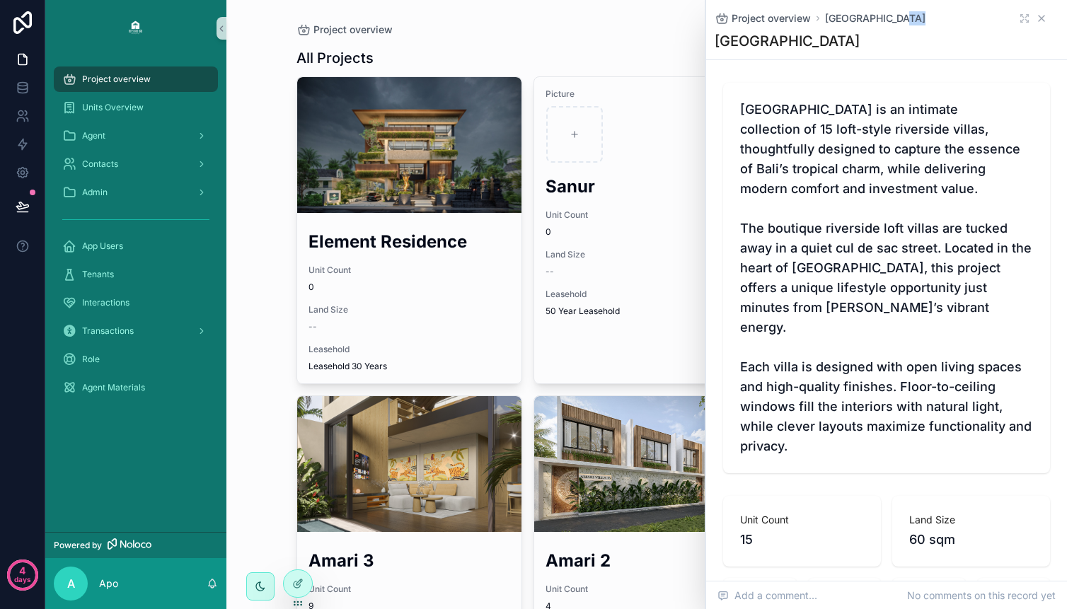
click at [1030, 23] on div "Project overview Temple Heights" at bounding box center [887, 18] width 344 height 14
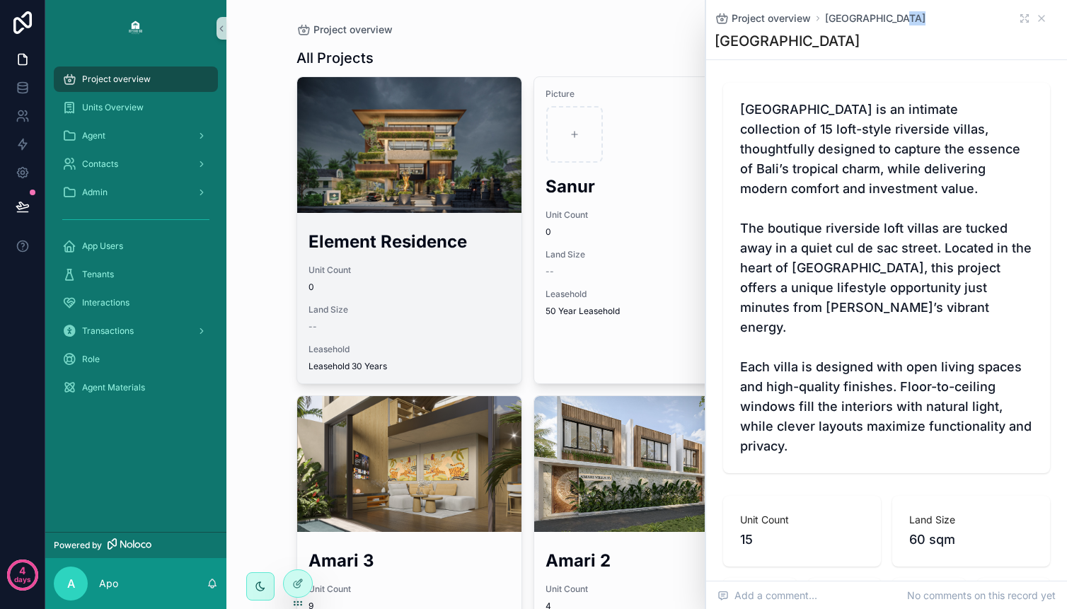
click at [459, 154] on div "scrollable content" at bounding box center [409, 145] width 225 height 136
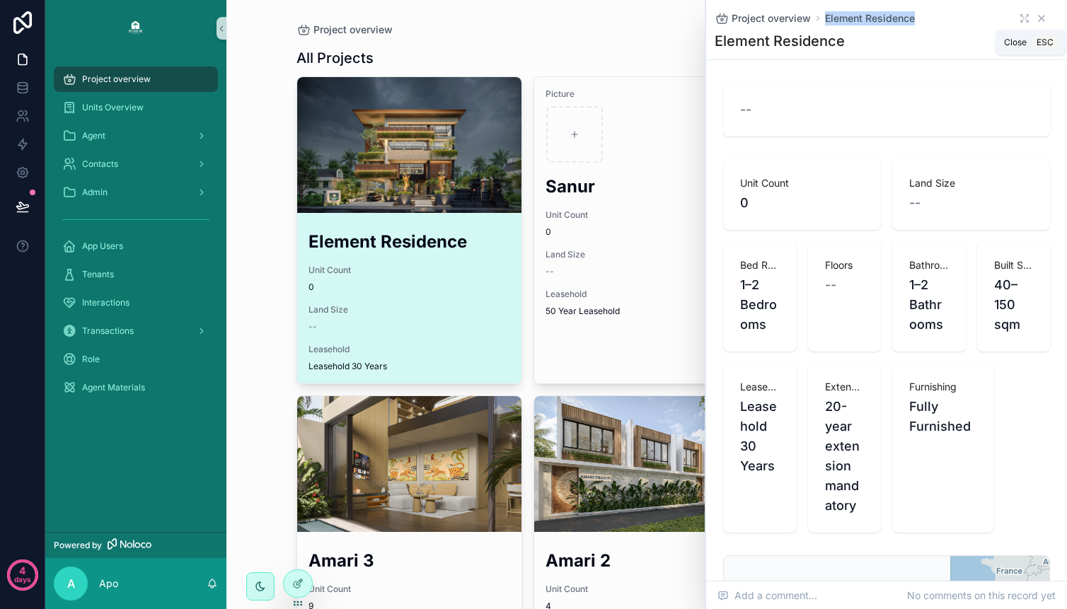
click at [1036, 21] on icon "scrollable content" at bounding box center [1041, 18] width 11 height 11
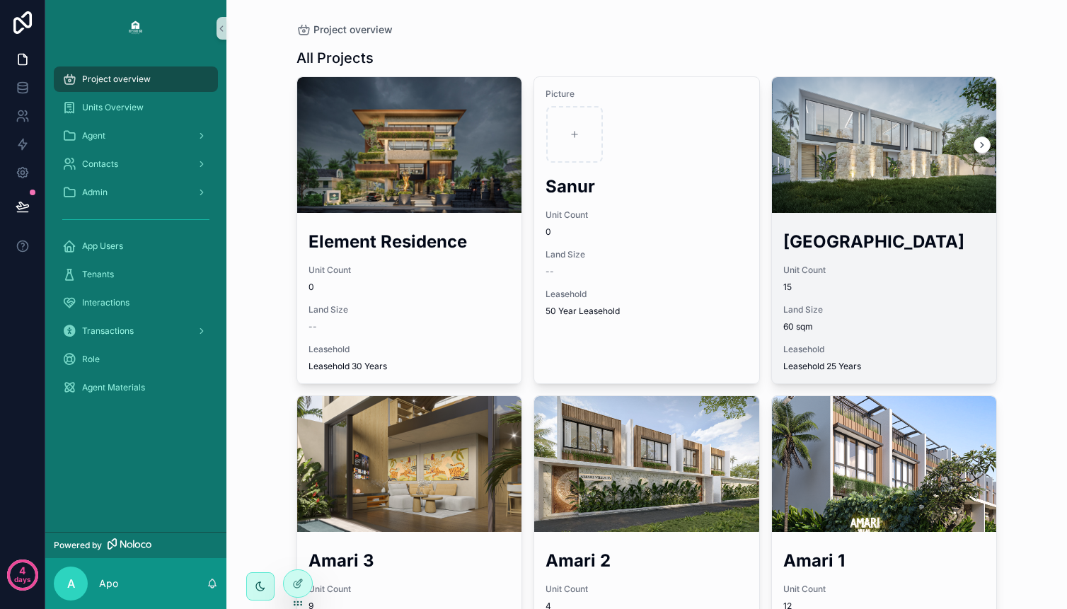
click at [894, 147] on div "scrollable content" at bounding box center [884, 145] width 225 height 17
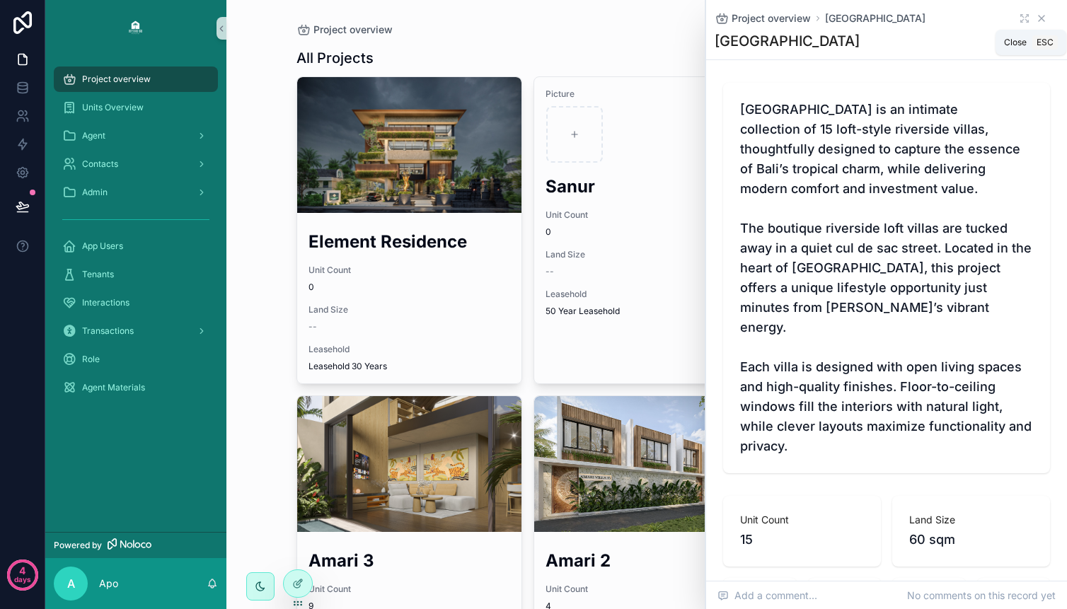
click at [1036, 20] on icon "scrollable content" at bounding box center [1041, 18] width 11 height 11
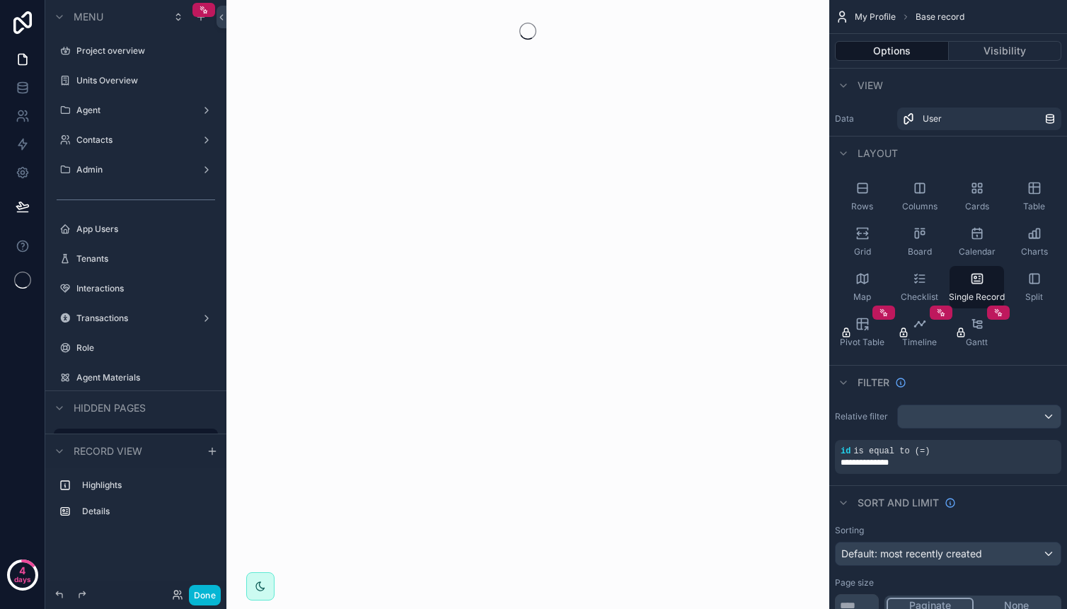
scroll to position [56, 0]
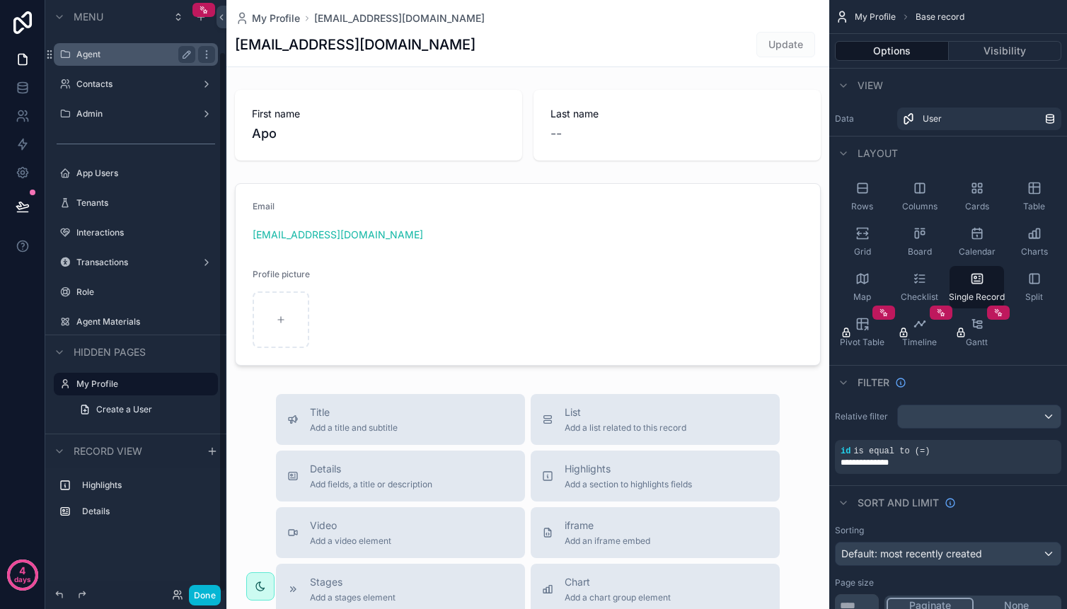
click at [112, 55] on label "Agent" at bounding box center [132, 54] width 113 height 11
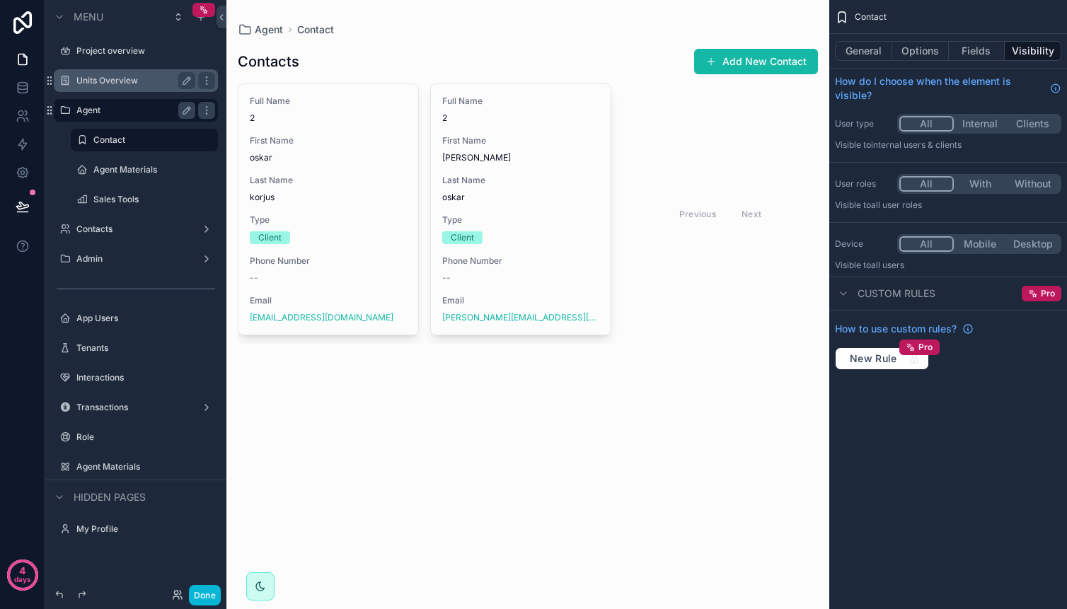
click at [115, 79] on label "Units Overview" at bounding box center [132, 80] width 113 height 11
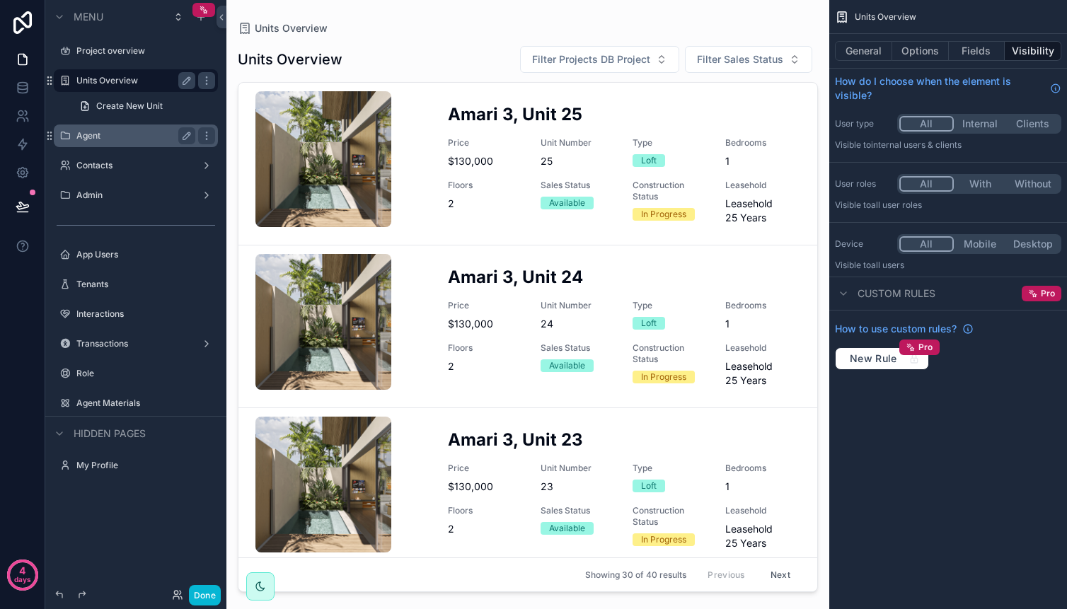
click at [469, 111] on div "scrollable content" at bounding box center [527, 296] width 603 height 592
click at [470, 115] on h2 "Amari 3, Unit 25" at bounding box center [624, 114] width 352 height 23
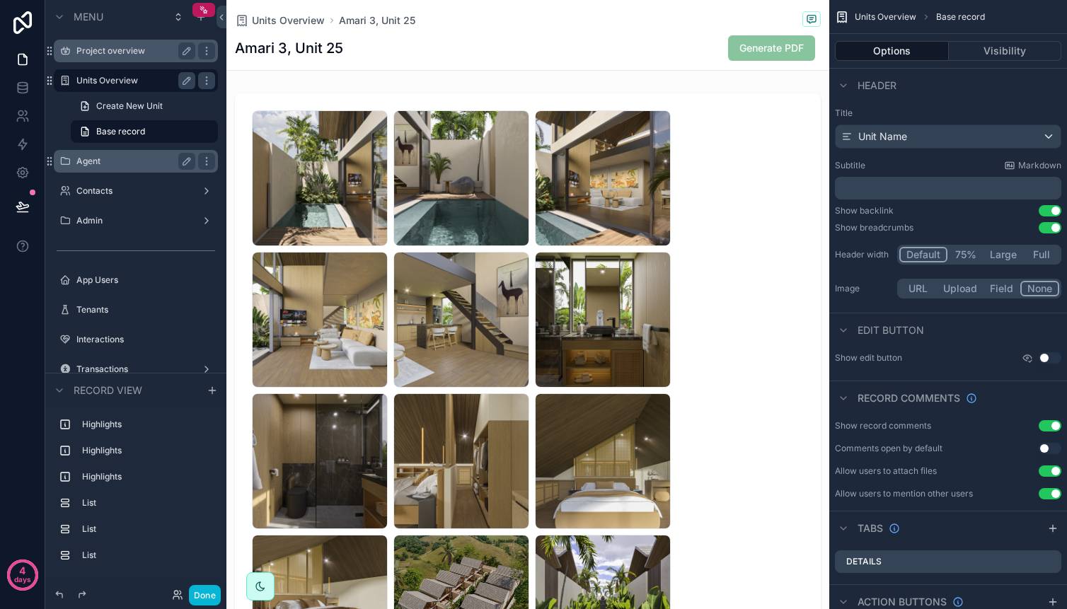
click at [103, 50] on label "Project overview" at bounding box center [132, 50] width 113 height 11
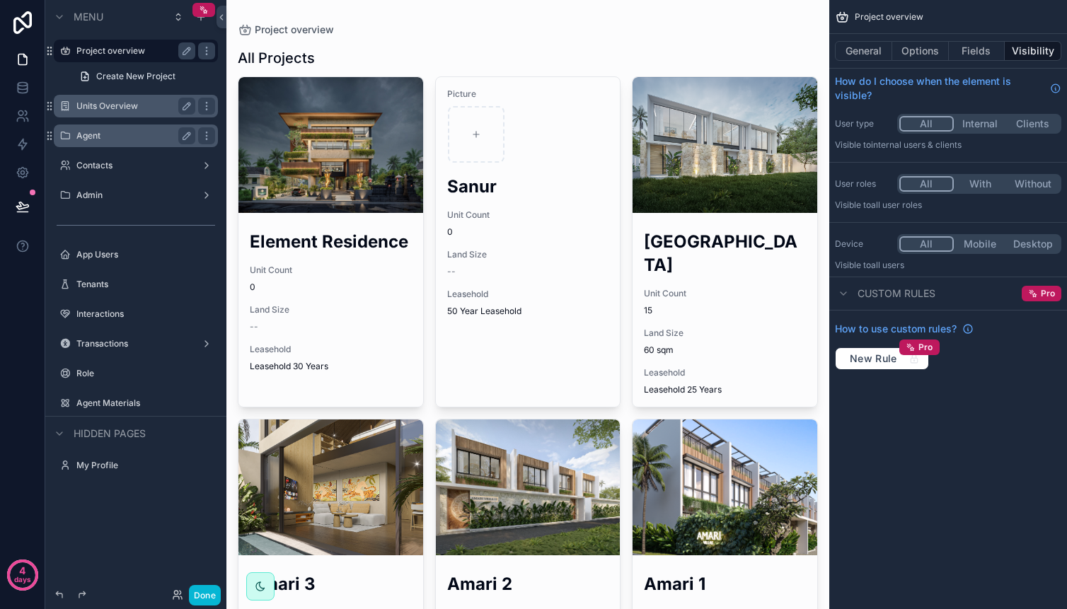
click at [658, 173] on div "scrollable content" at bounding box center [527, 408] width 603 height 817
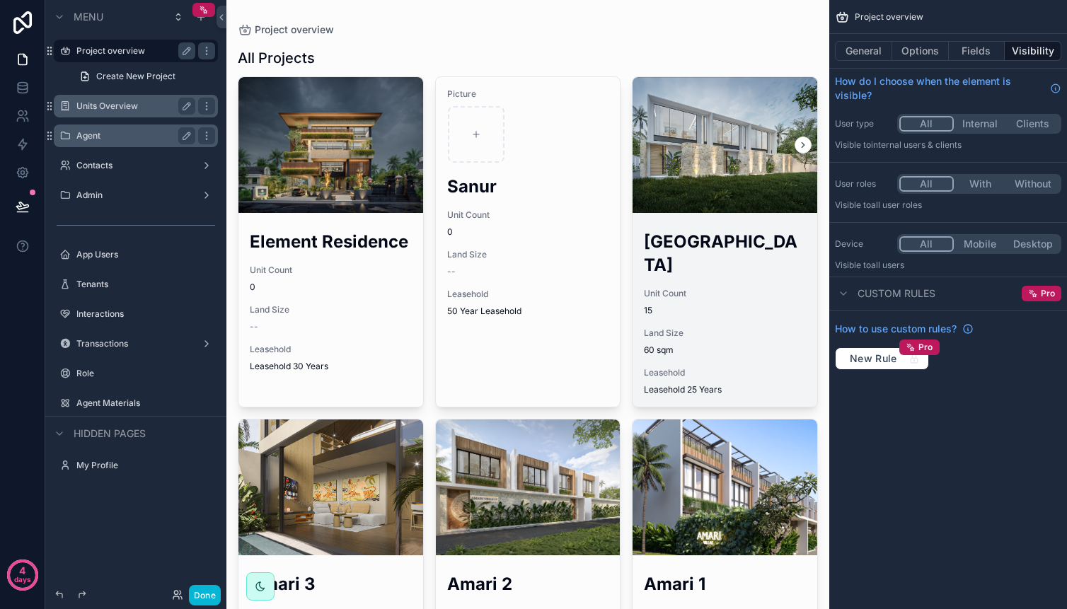
click at [660, 177] on div "scrollable content" at bounding box center [725, 145] width 185 height 136
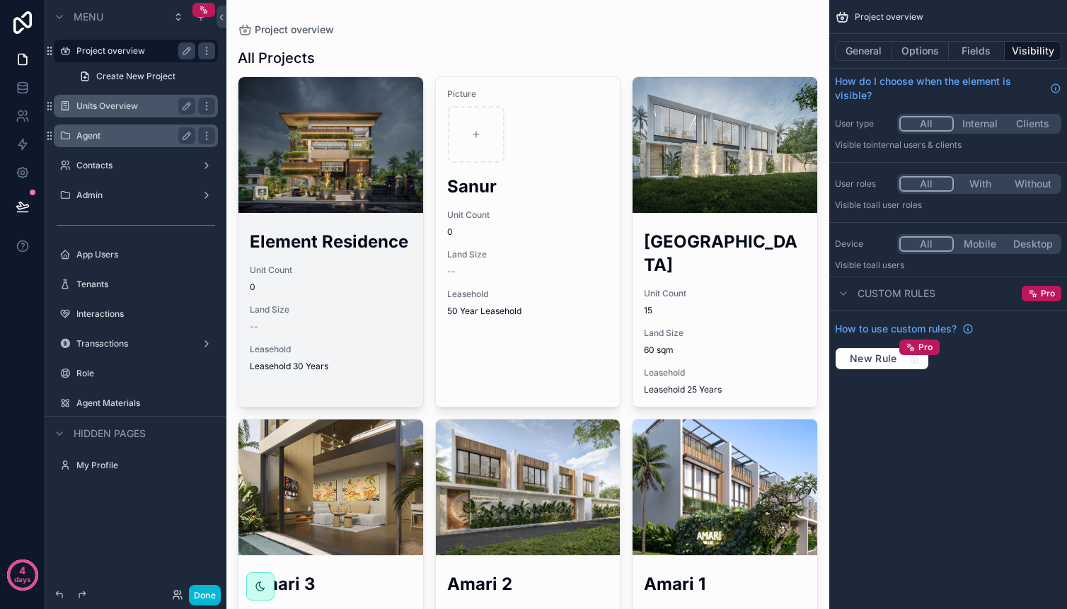
click at [324, 159] on div "scrollable content" at bounding box center [330, 145] width 185 height 136
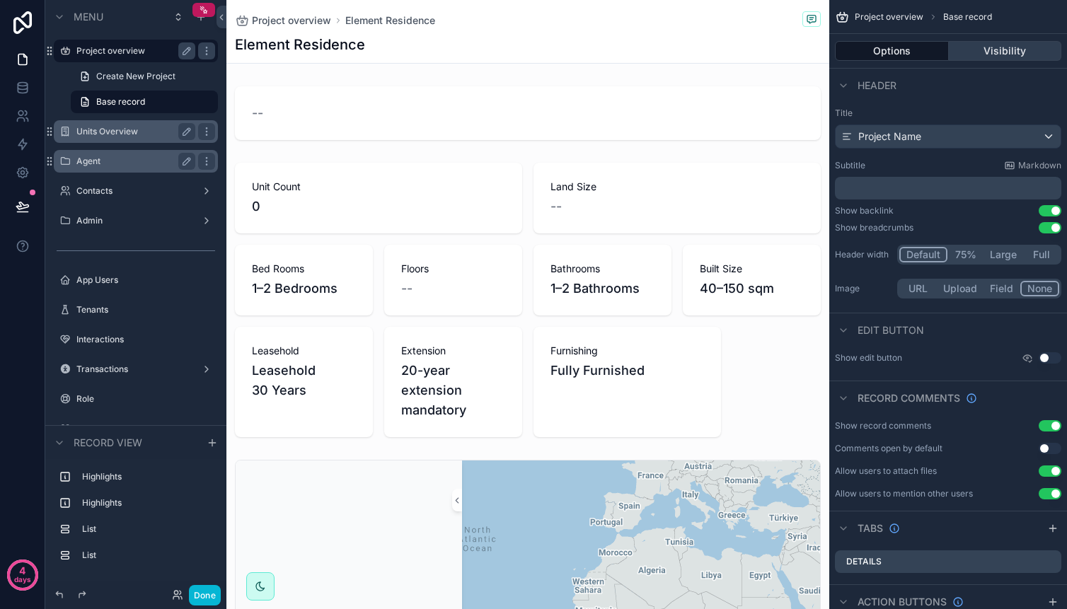
click at [984, 57] on button "Visibility" at bounding box center [1005, 51] width 113 height 20
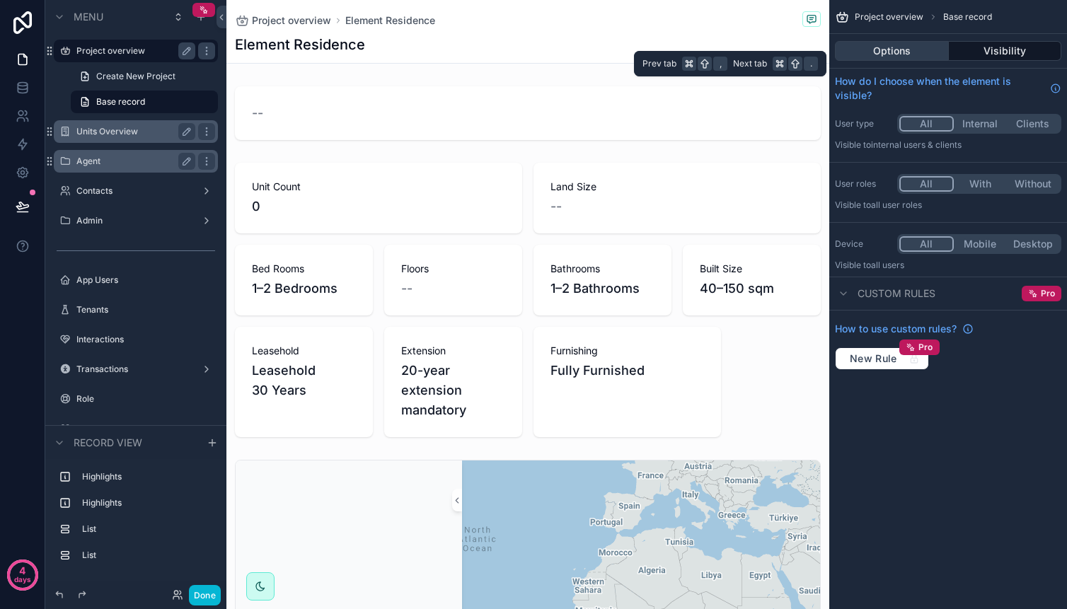
click at [926, 53] on button "Options" at bounding box center [892, 51] width 114 height 20
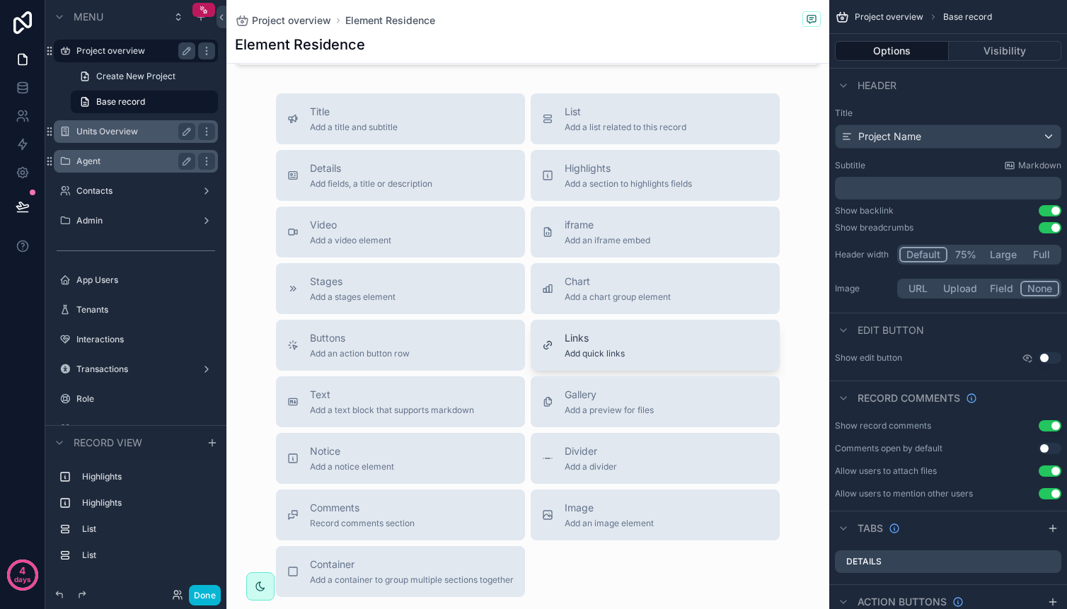
scroll to position [1006, 0]
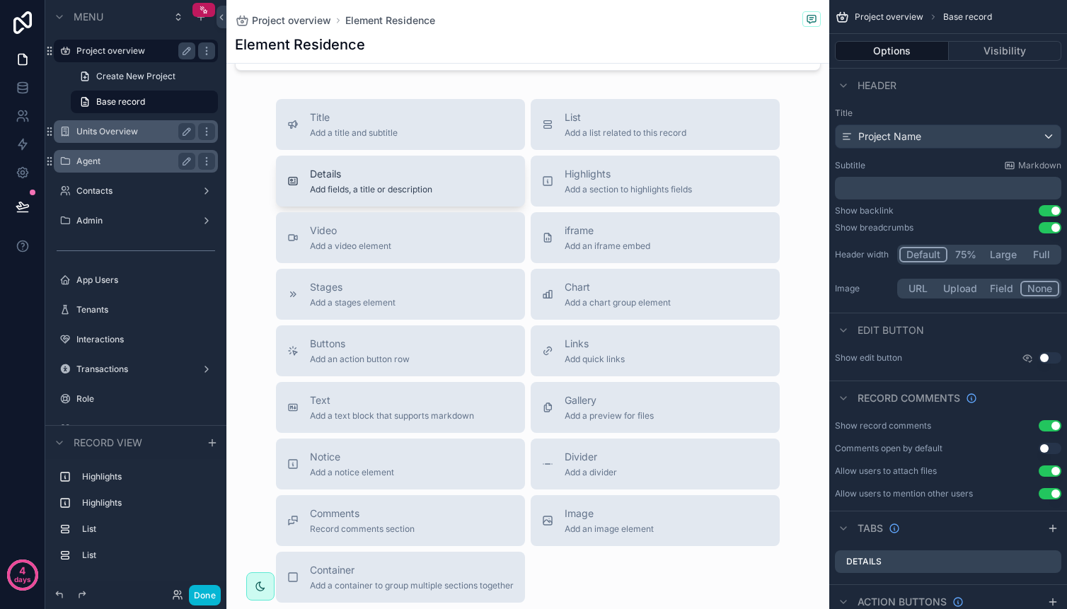
click at [451, 200] on button "Details Add fields, a title or description" at bounding box center [400, 181] width 249 height 51
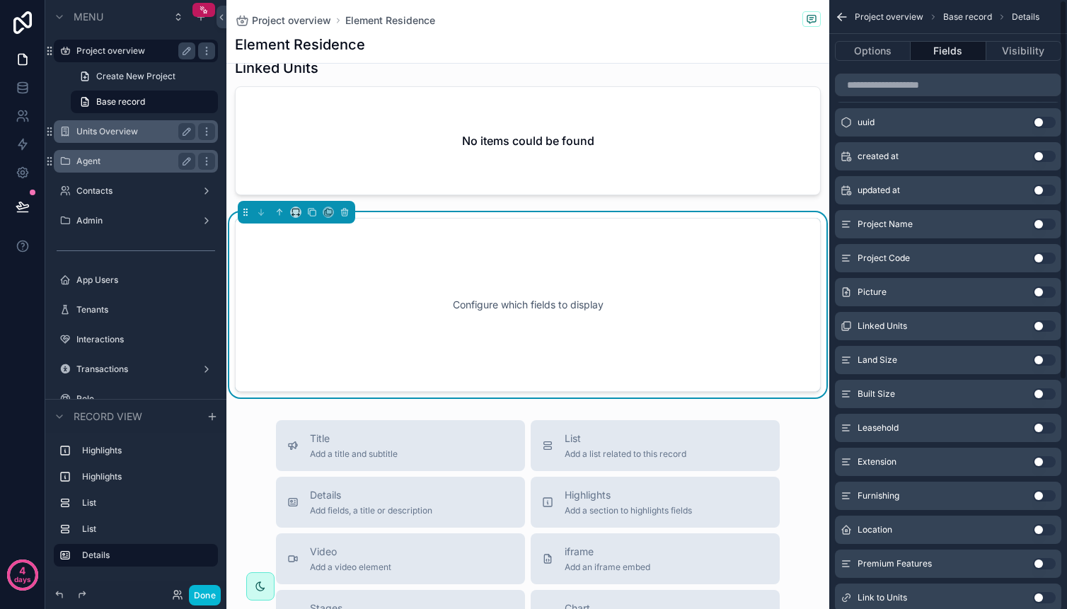
scroll to position [175, 0]
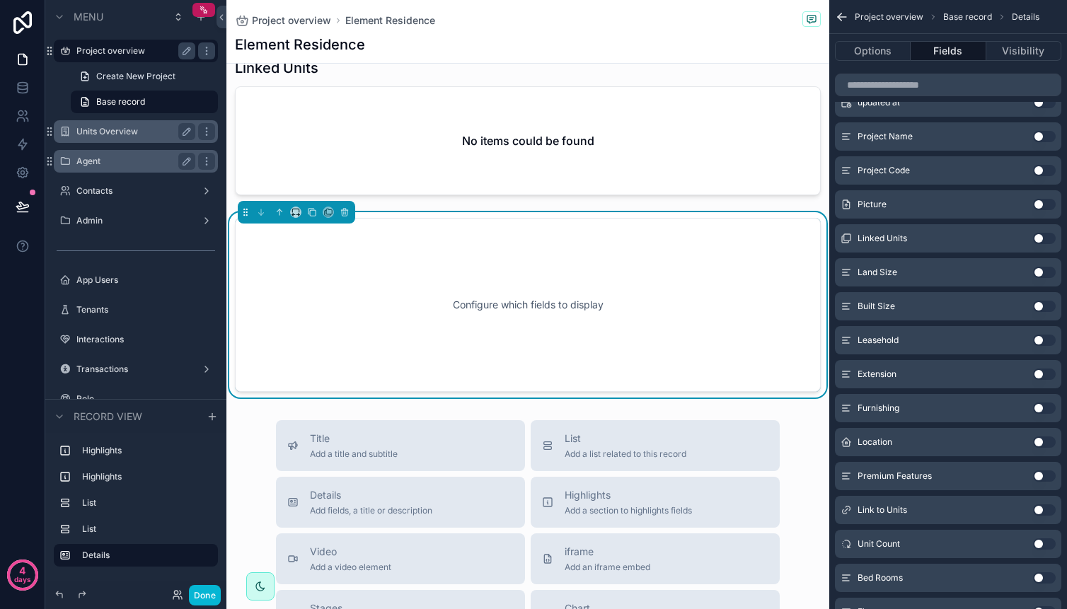
click at [1042, 203] on button "Use setting" at bounding box center [1044, 204] width 23 height 11
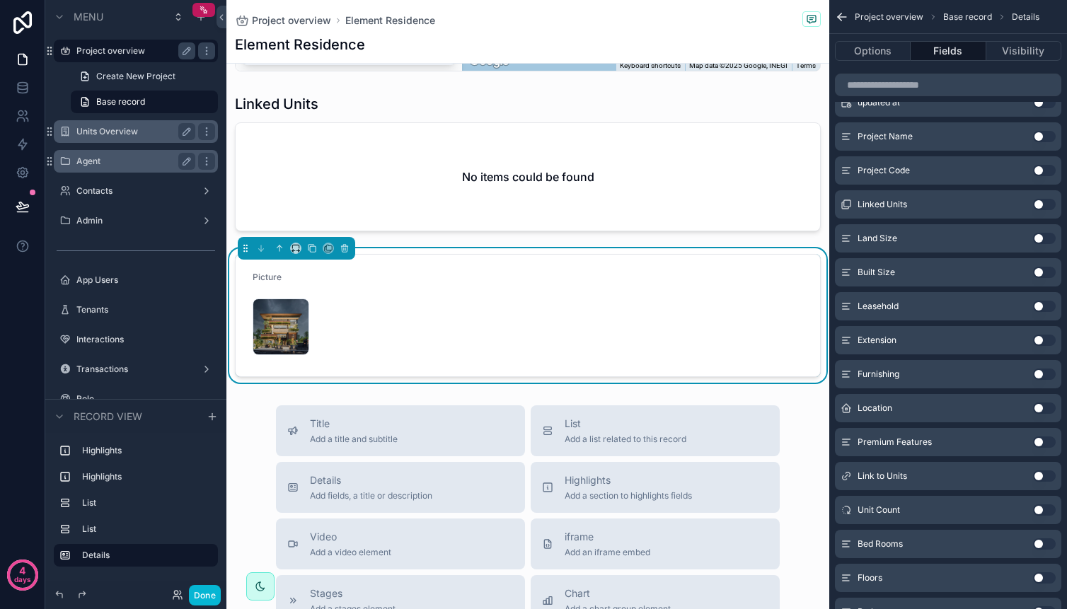
scroll to position [828, 0]
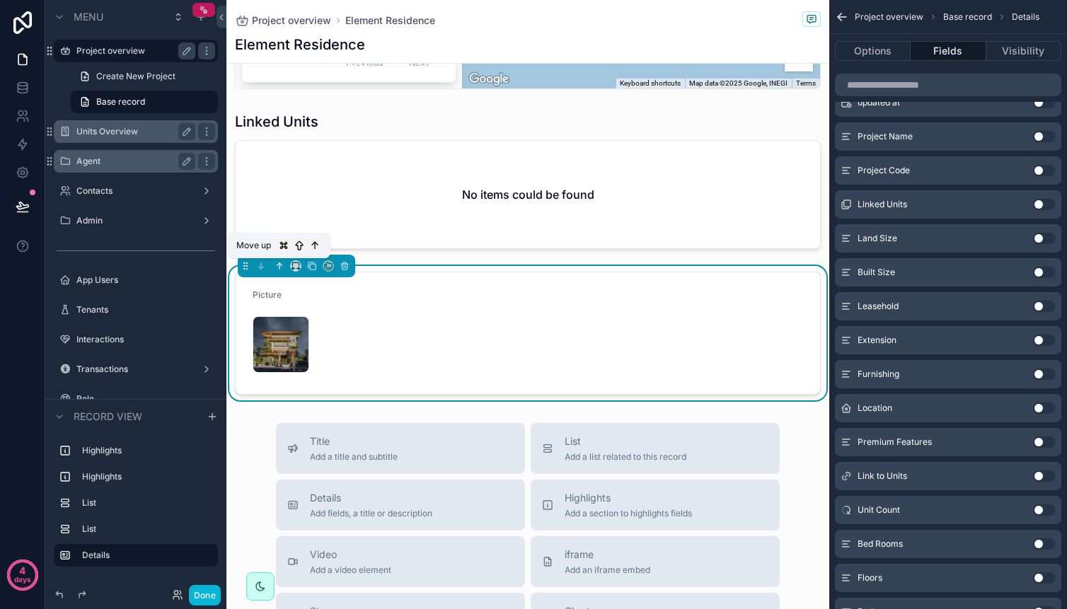
click at [280, 267] on icon "scrollable content" at bounding box center [280, 266] width 0 height 6
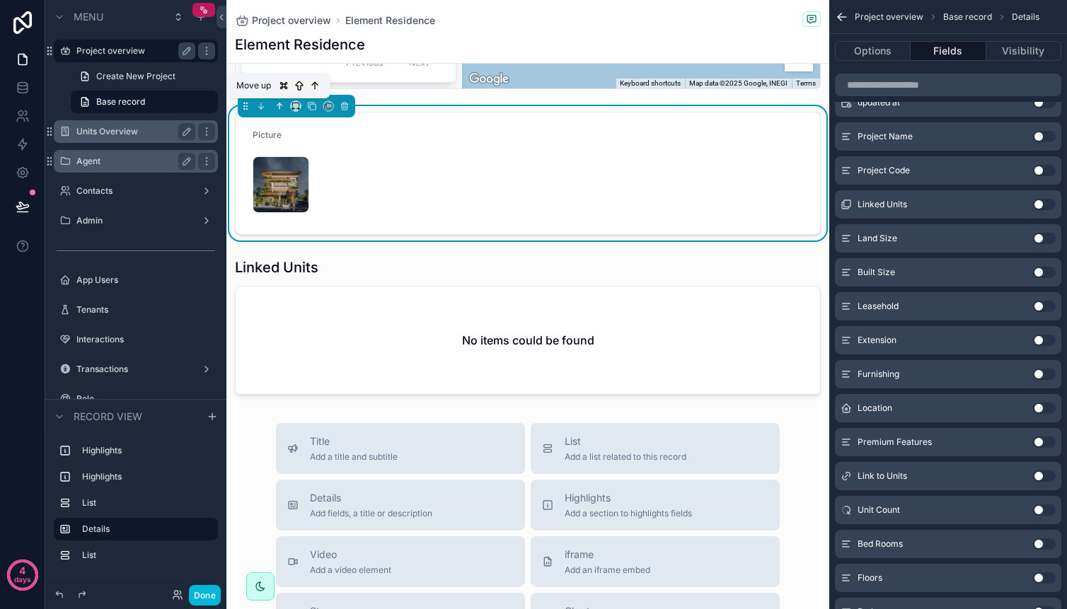
click at [280, 105] on icon "scrollable content" at bounding box center [280, 106] width 10 height 10
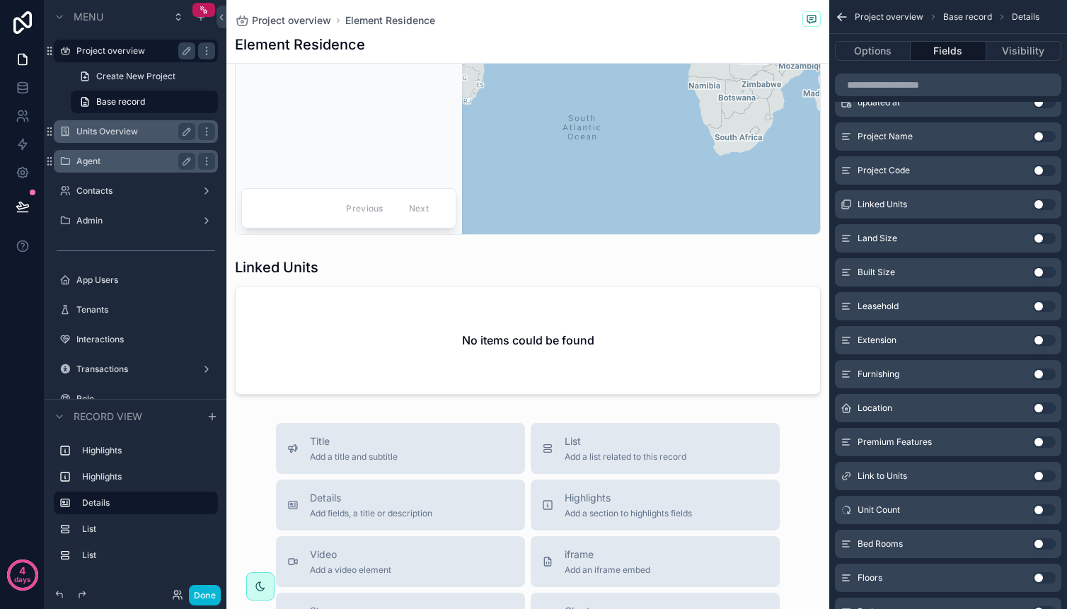
scroll to position [0, 0]
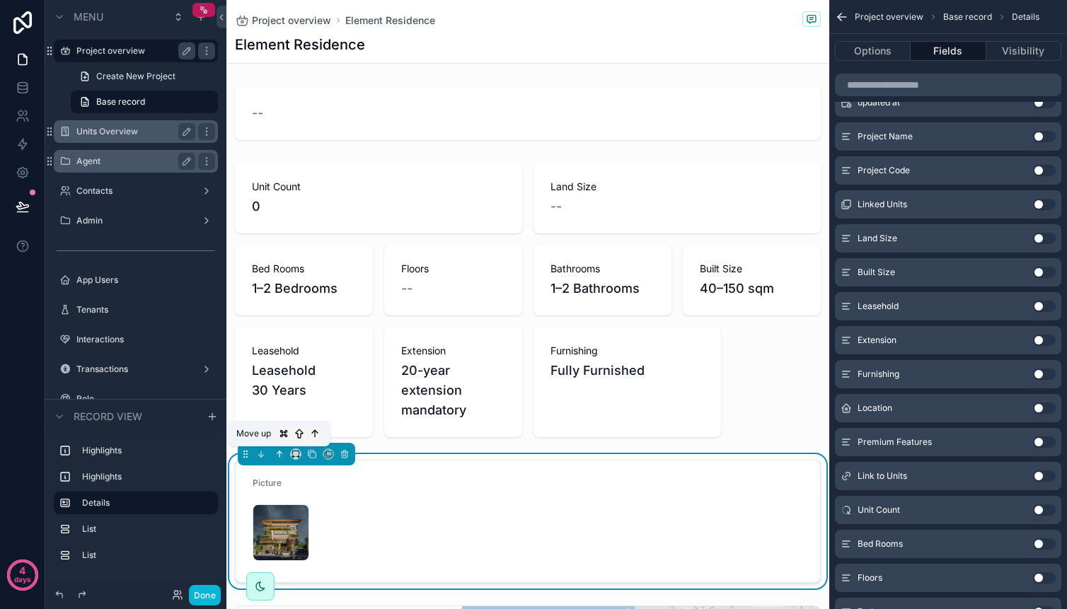
click at [282, 454] on icon "scrollable content" at bounding box center [280, 454] width 10 height 10
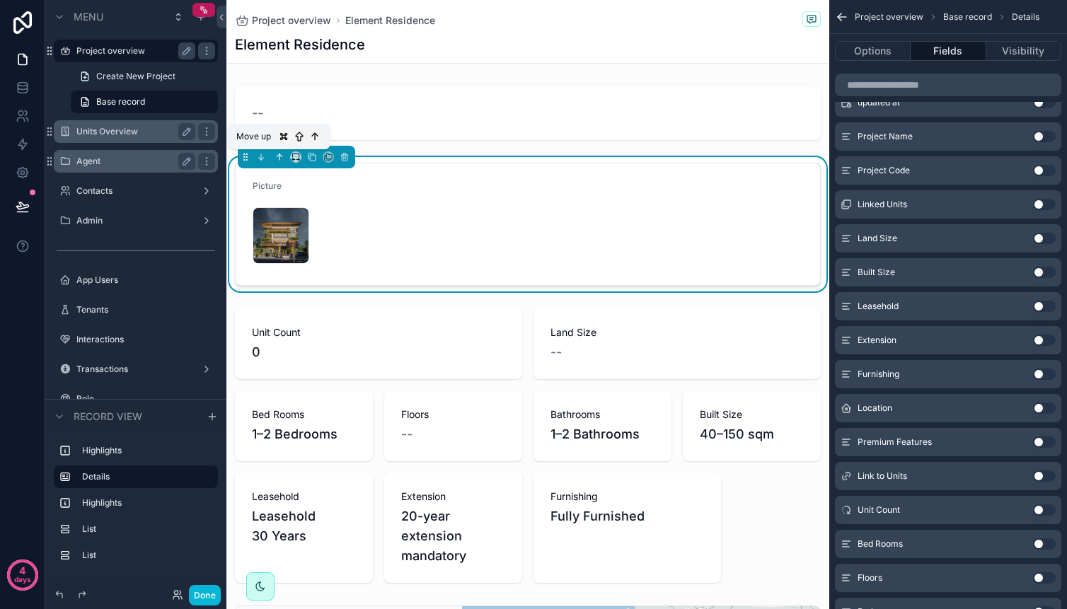
click at [279, 160] on icon "scrollable content" at bounding box center [280, 157] width 10 height 10
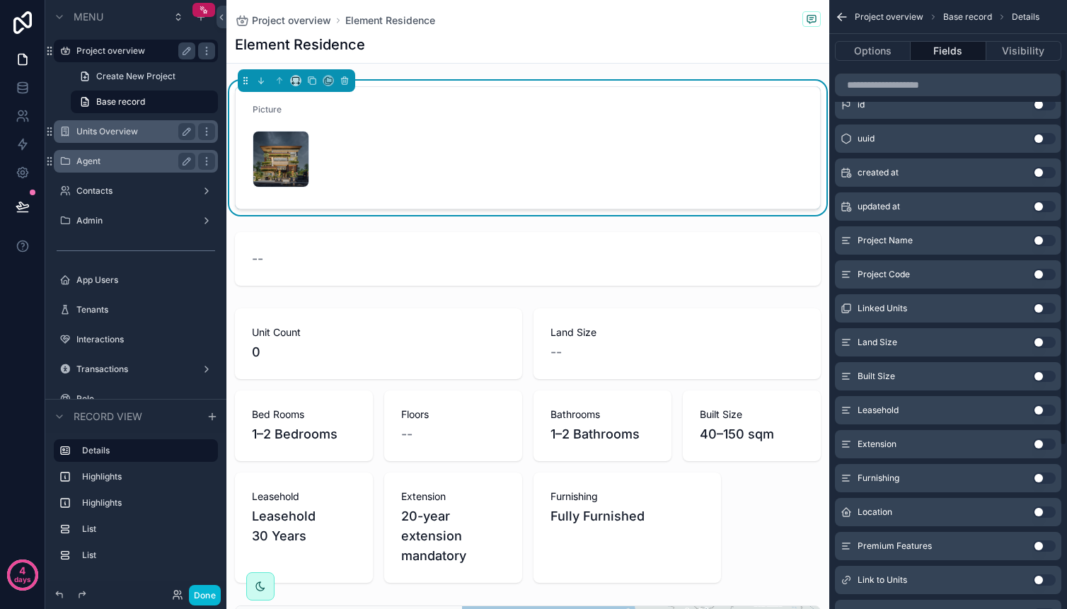
scroll to position [24, 0]
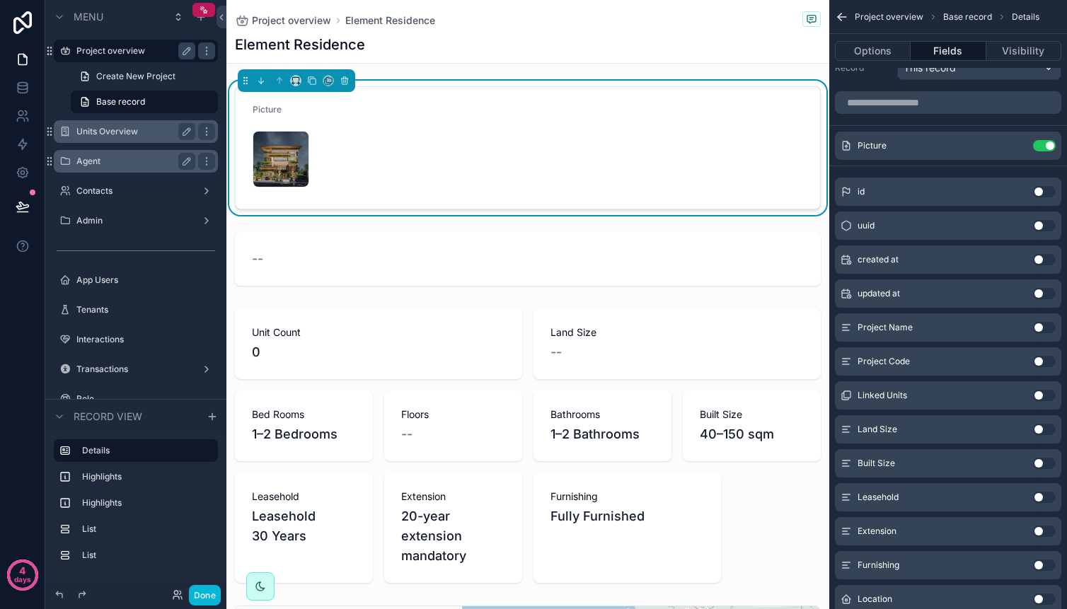
click at [352, 115] on div "Picture" at bounding box center [317, 112] width 129 height 17
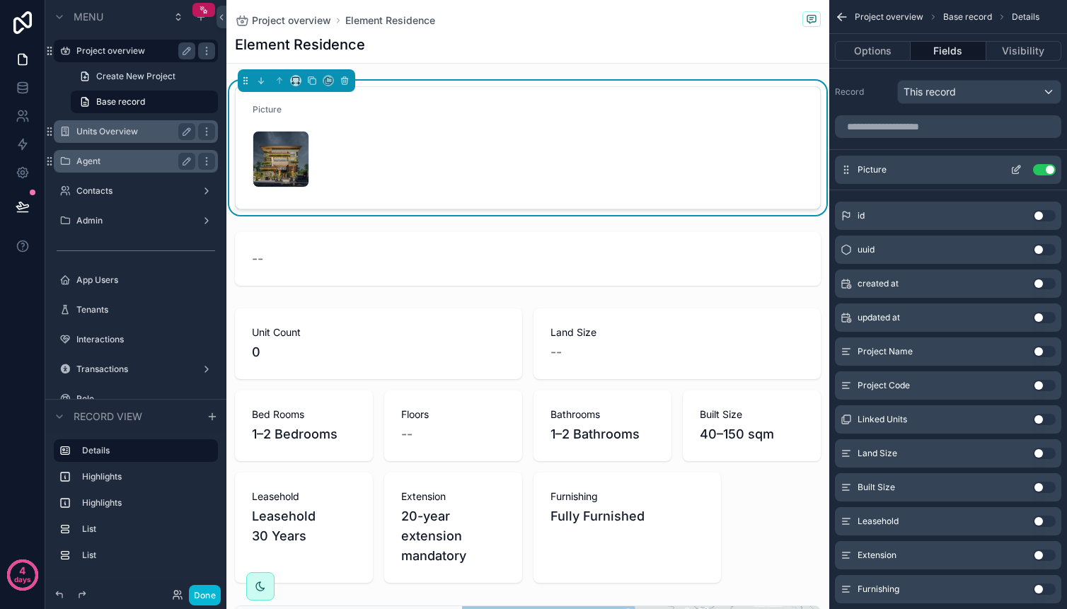
click at [892, 168] on div "Picture Use setting" at bounding box center [948, 170] width 226 height 28
click at [1012, 166] on icon "scrollable content" at bounding box center [1016, 169] width 11 height 11
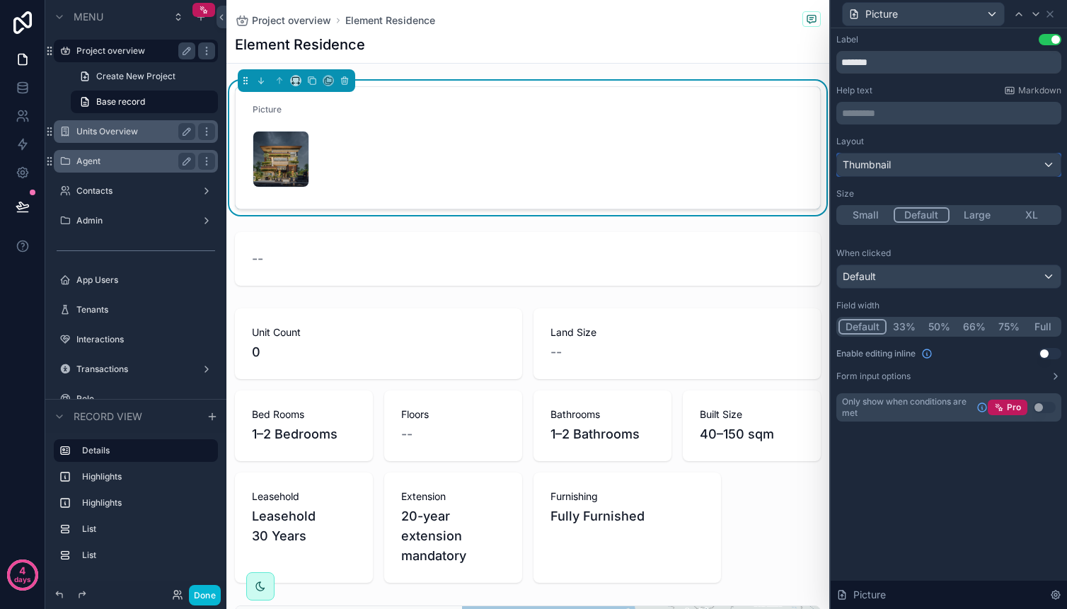
click at [1006, 165] on div "Thumbnail" at bounding box center [949, 165] width 224 height 23
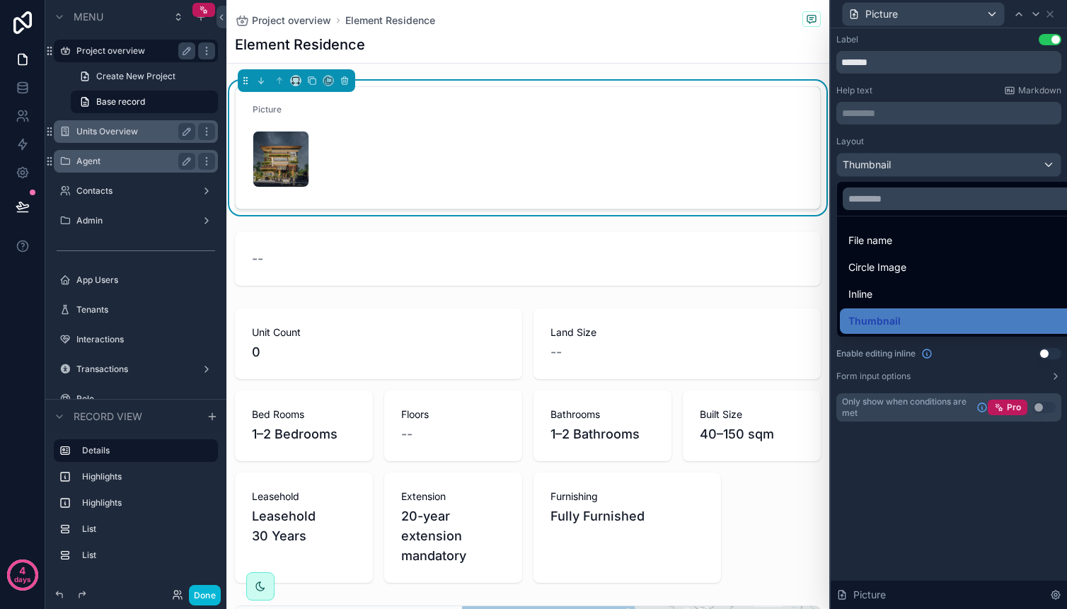
click at [1004, 168] on div at bounding box center [949, 304] width 236 height 609
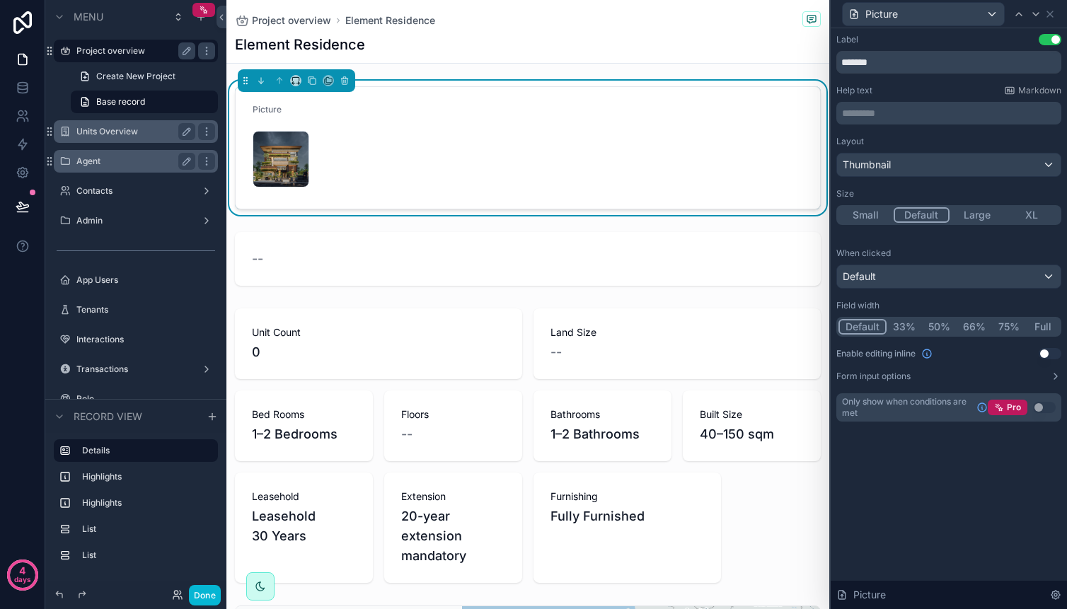
click at [1029, 214] on button "XL" at bounding box center [1032, 215] width 55 height 16
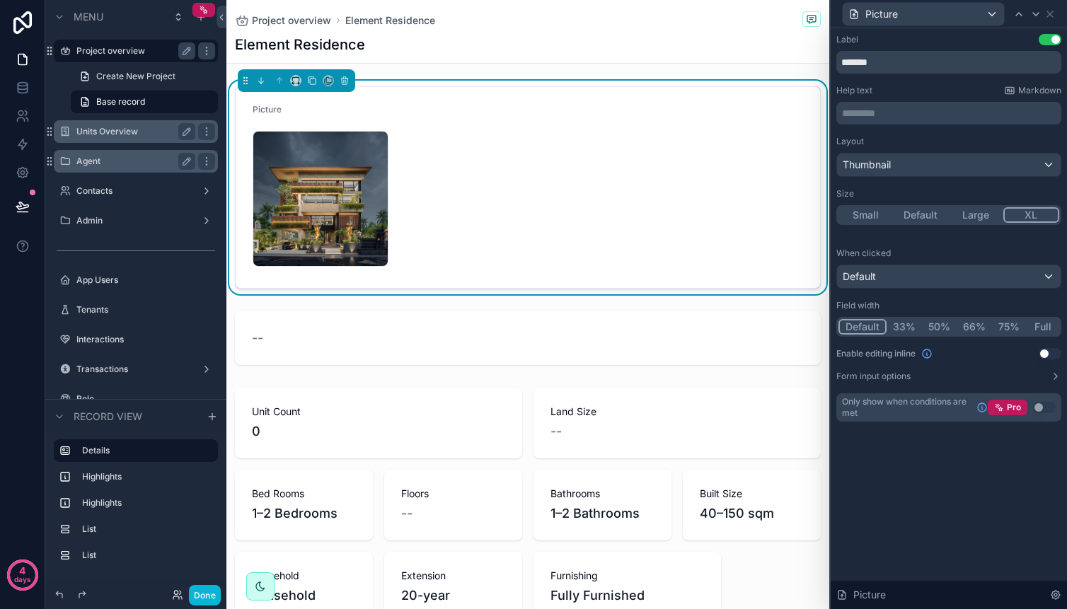
click at [481, 57] on div "Project overview Element Residence Element Residence" at bounding box center [528, 31] width 586 height 63
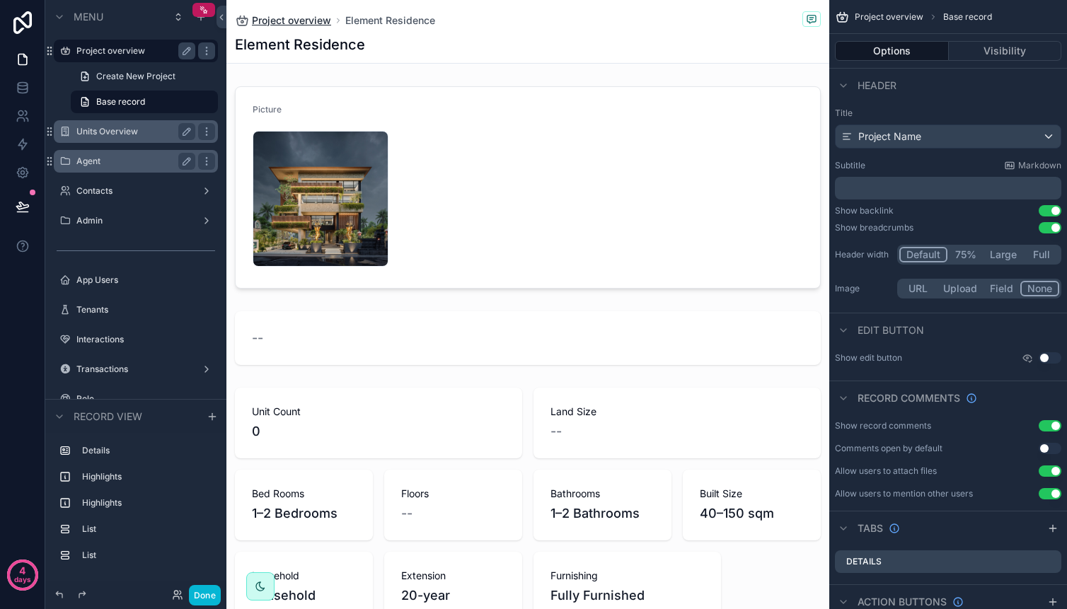
click at [317, 21] on span "Project overview" at bounding box center [291, 20] width 79 height 14
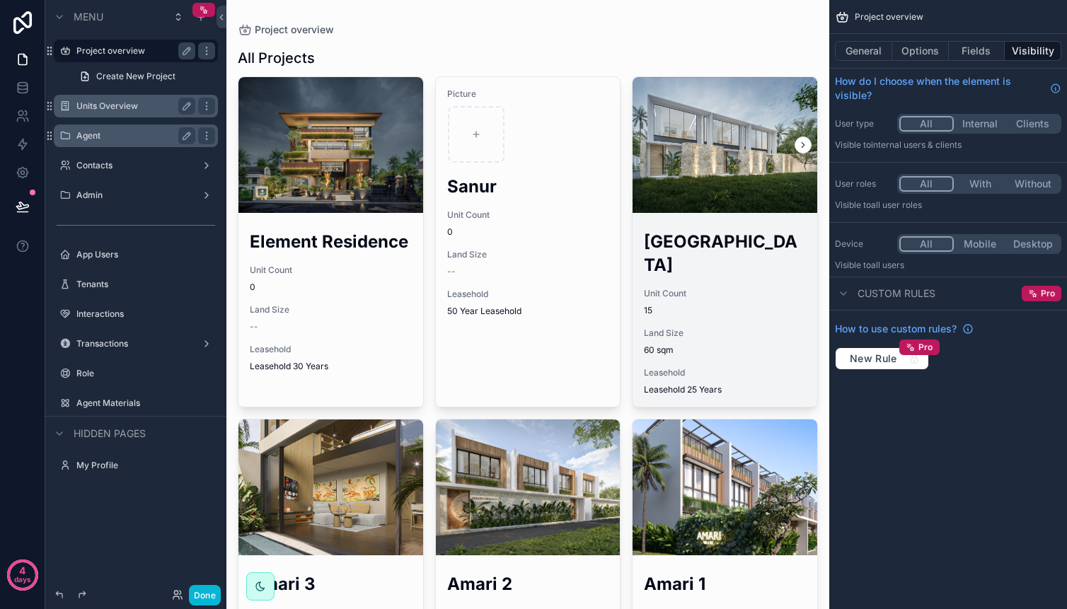
click at [728, 108] on div "scrollable content" at bounding box center [725, 145] width 185 height 136
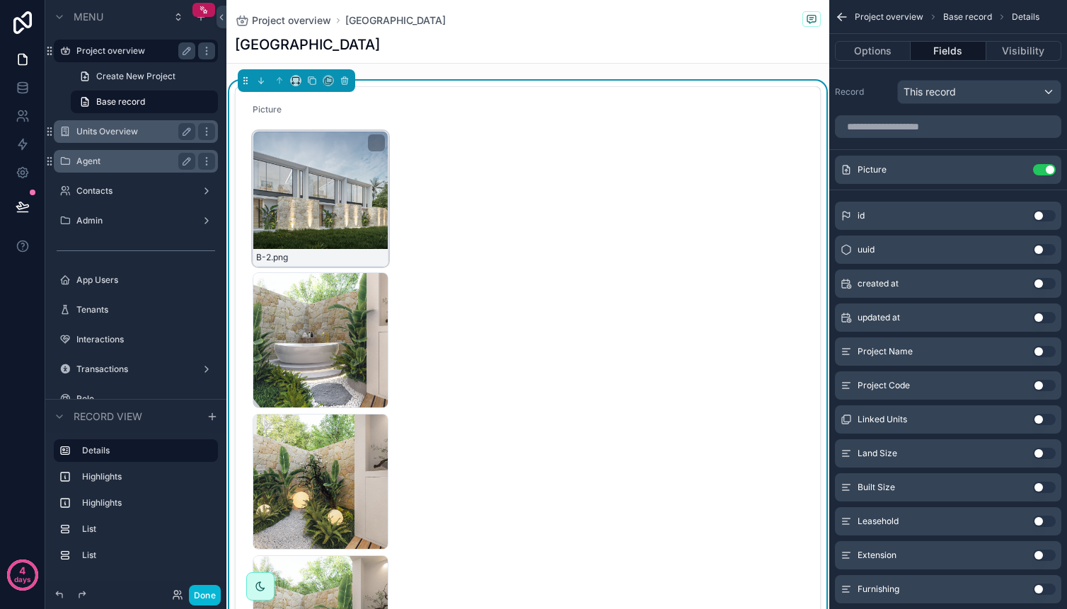
click at [362, 191] on div "B-2 .png" at bounding box center [321, 199] width 136 height 136
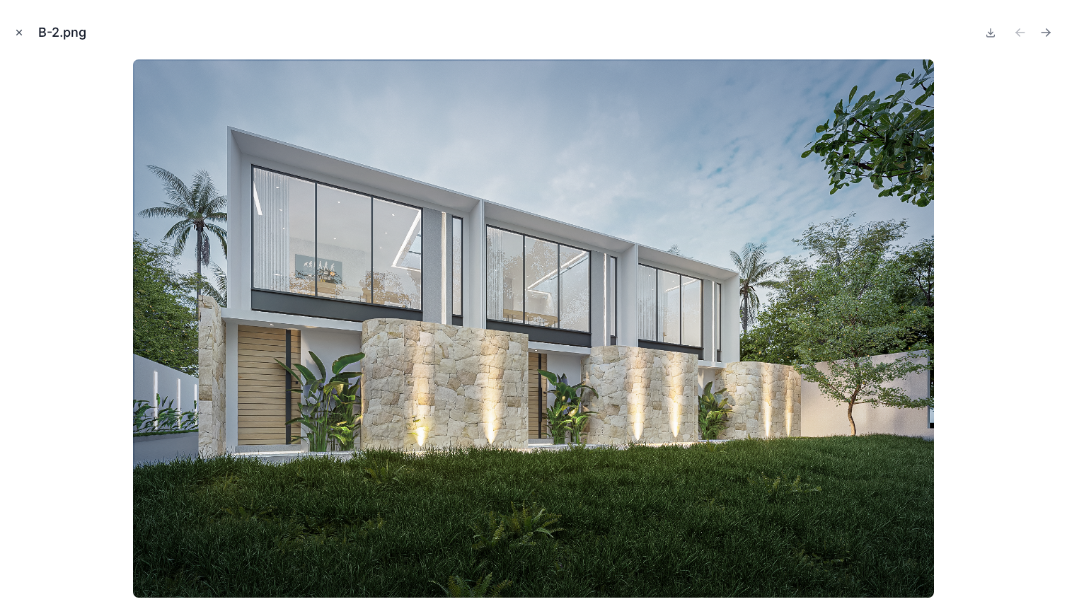
click at [21, 33] on icon "Close modal" at bounding box center [19, 33] width 10 height 10
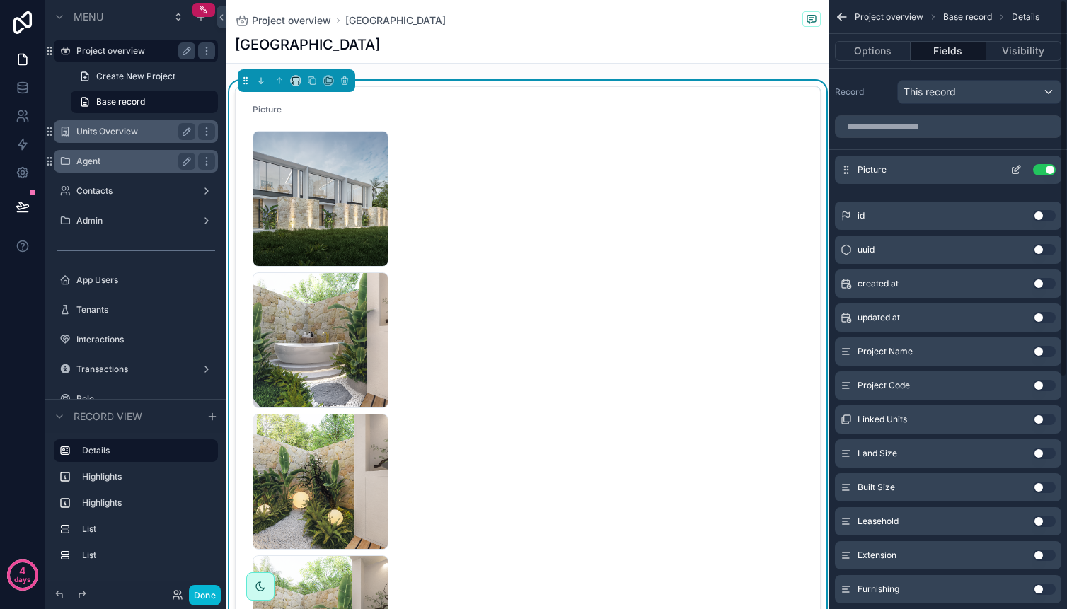
click at [1013, 171] on icon "scrollable content" at bounding box center [1016, 169] width 11 height 11
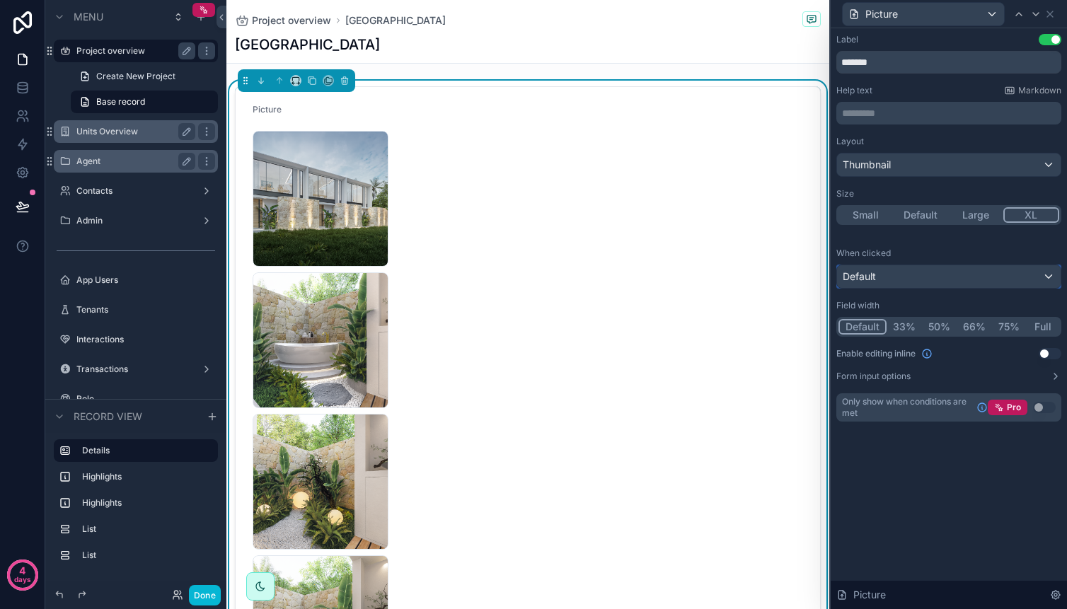
click at [950, 268] on div "Default" at bounding box center [949, 276] width 224 height 23
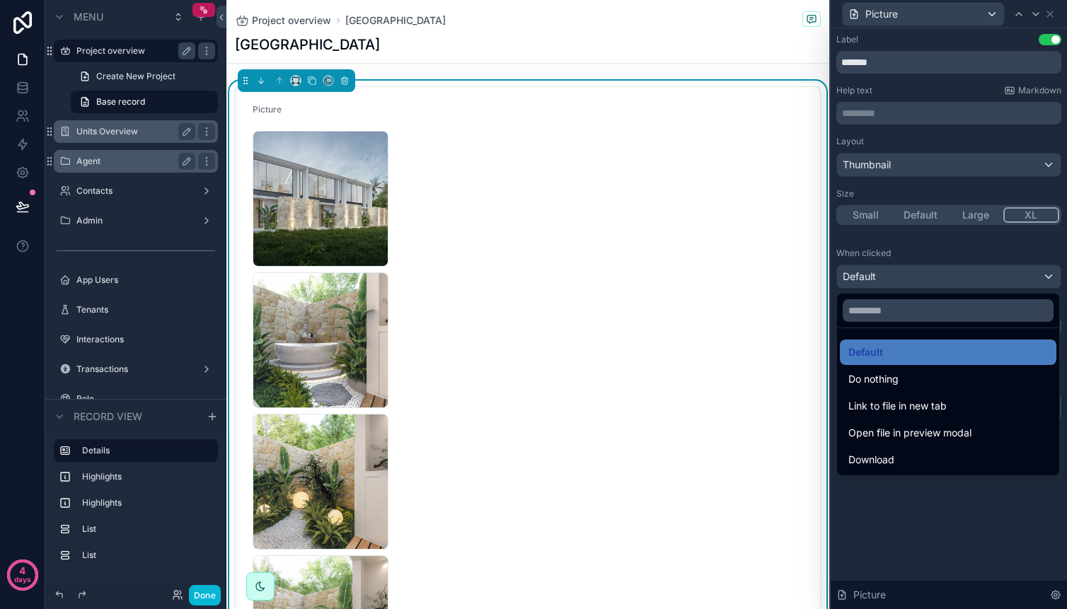
click at [953, 243] on div at bounding box center [949, 304] width 236 height 609
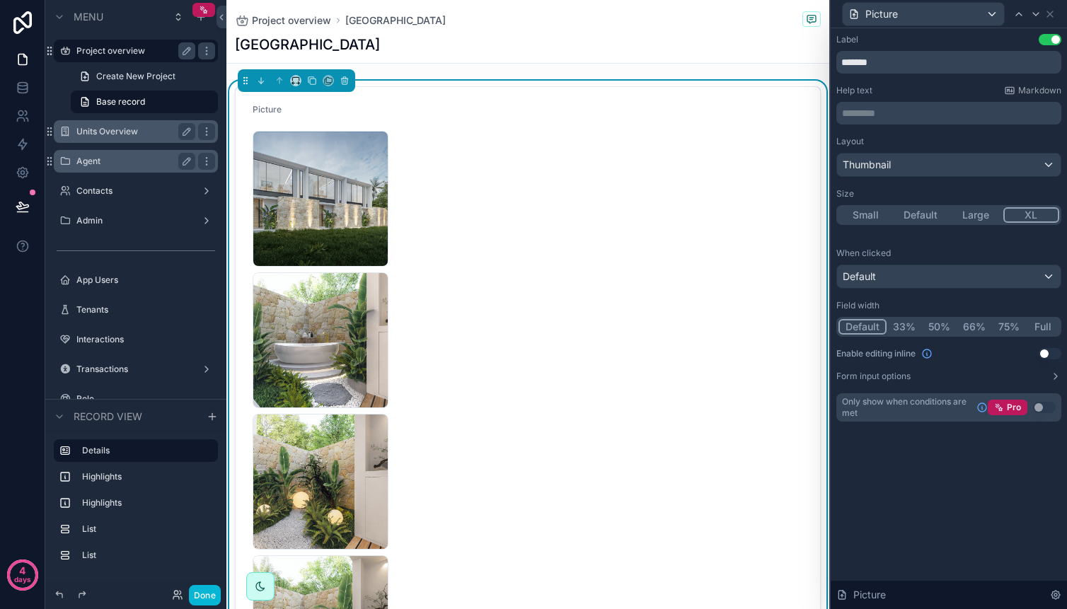
click at [911, 324] on button "33%" at bounding box center [904, 327] width 35 height 16
click at [928, 325] on button "50%" at bounding box center [939, 327] width 35 height 16
click at [959, 325] on button "66%" at bounding box center [974, 327] width 35 height 16
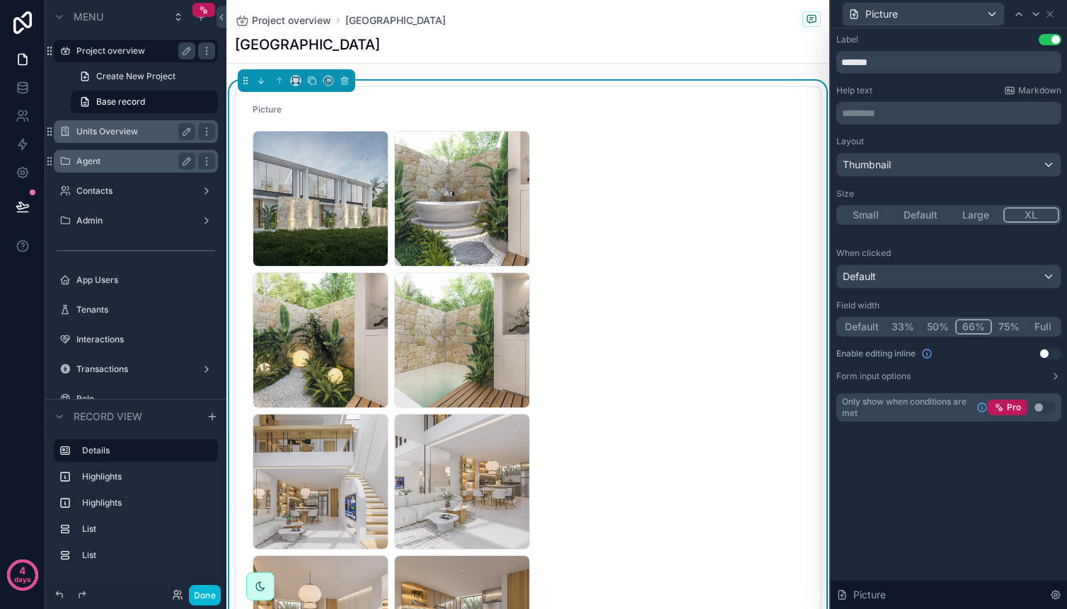
click at [1037, 323] on button "Full" at bounding box center [1042, 327] width 33 height 16
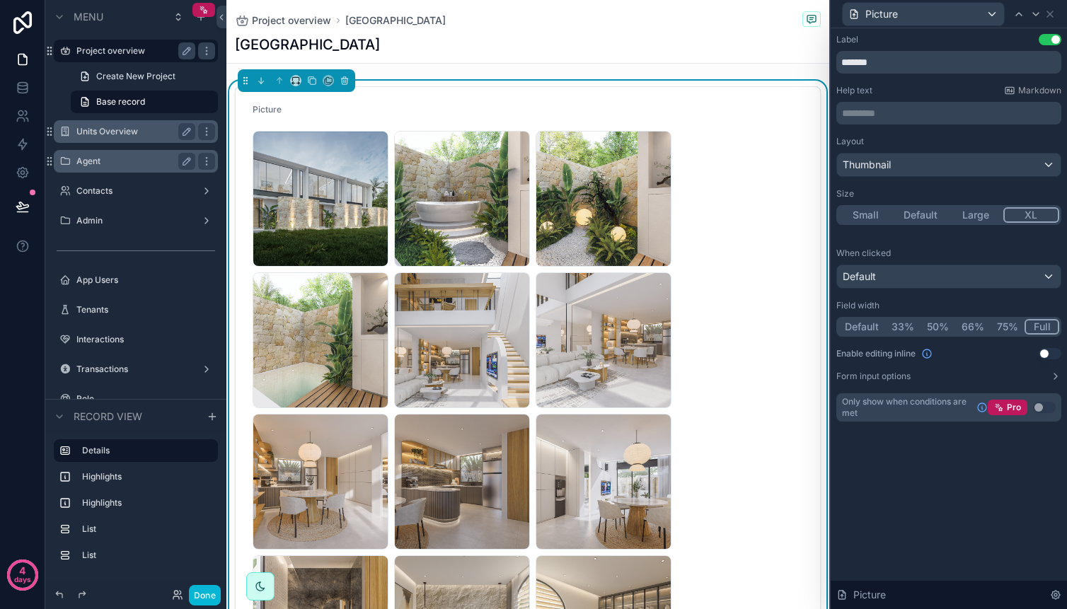
click at [1037, 323] on button "Full" at bounding box center [1042, 327] width 35 height 16
click at [305, 18] on span "Project overview" at bounding box center [291, 20] width 79 height 14
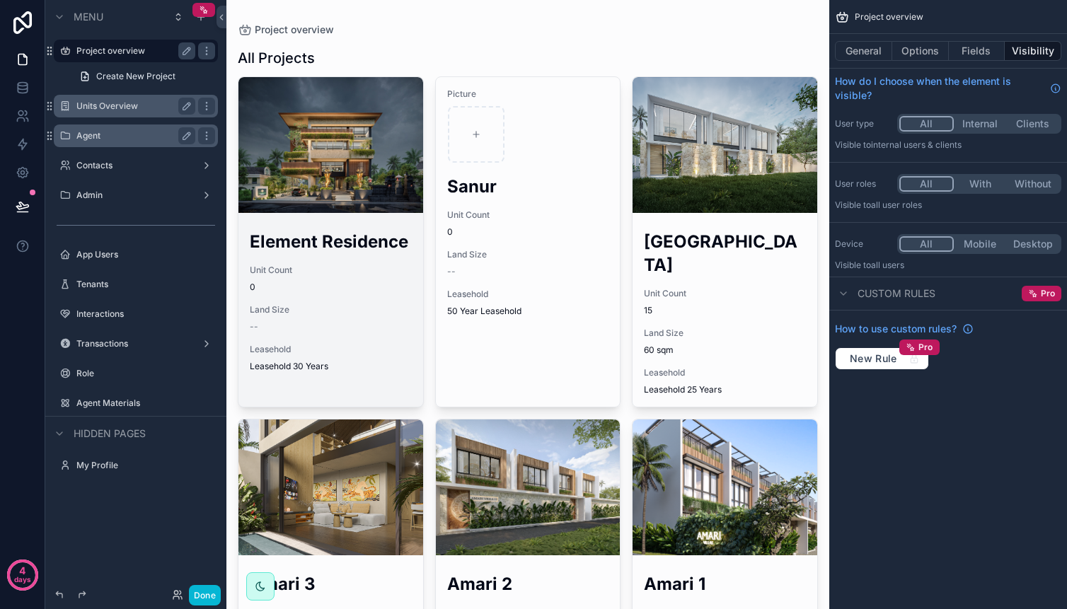
click at [311, 106] on div "scrollable content" at bounding box center [330, 145] width 185 height 136
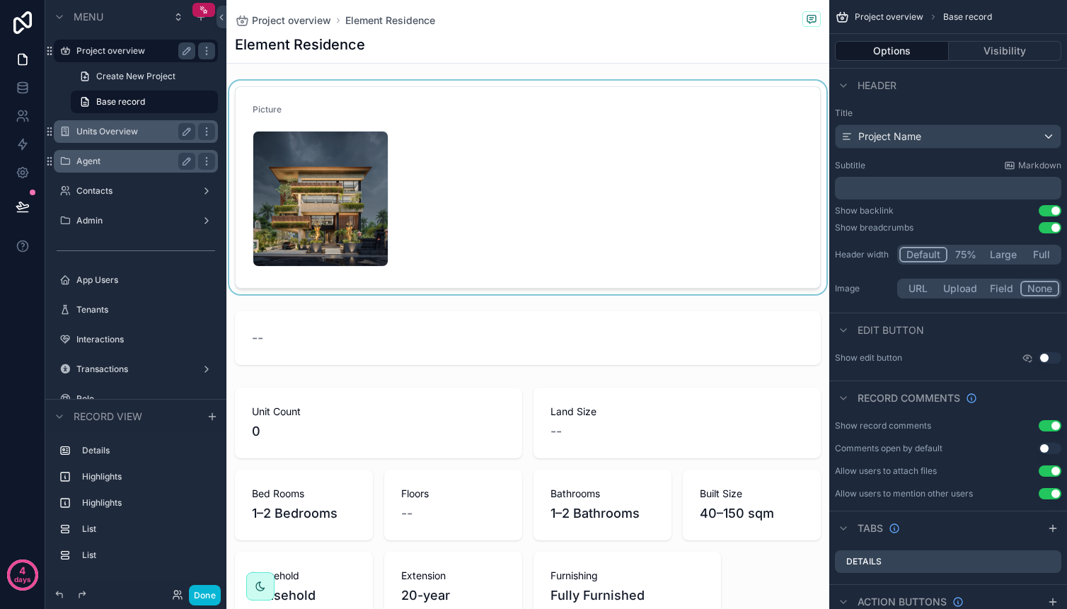
click at [337, 178] on div "scrollable content" at bounding box center [527, 188] width 603 height 214
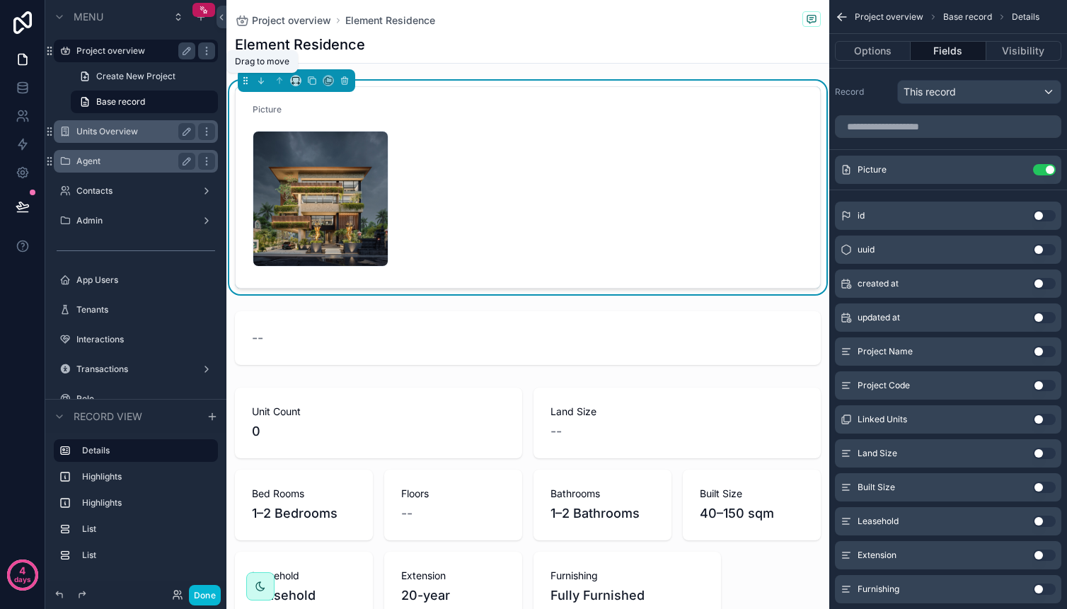
click at [244, 79] on icon "scrollable content" at bounding box center [246, 81] width 10 height 10
click at [916, 93] on span "This record" at bounding box center [930, 92] width 52 height 14
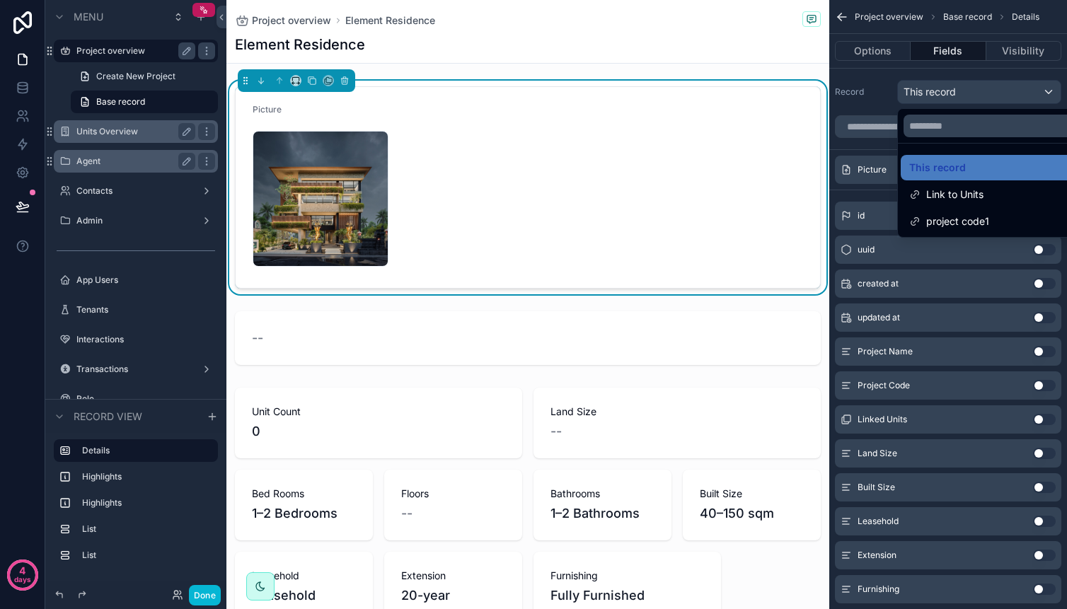
click at [856, 92] on div "scrollable content" at bounding box center [533, 304] width 1067 height 609
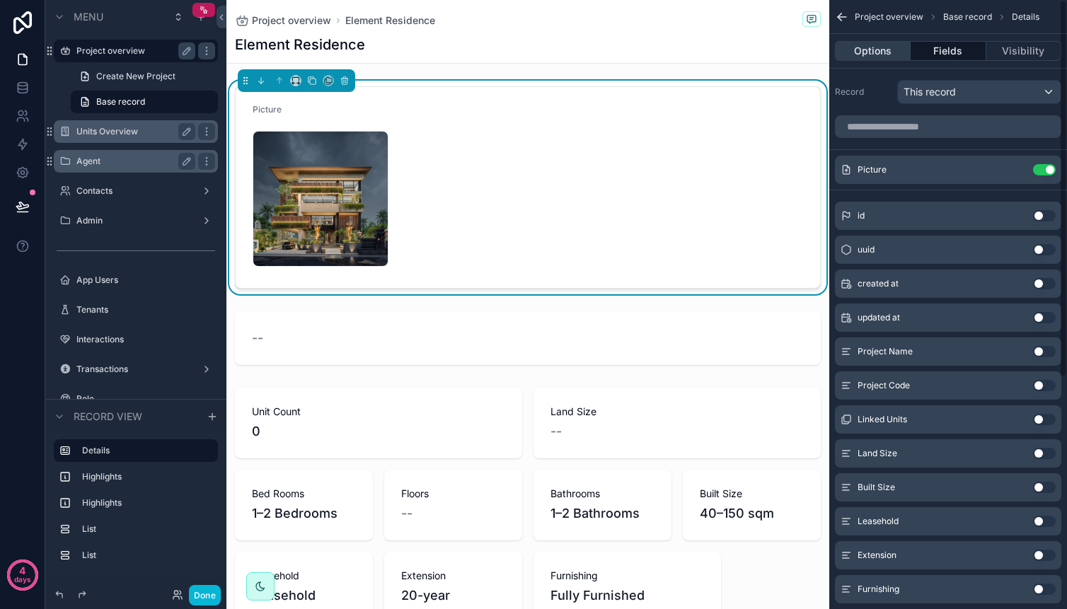
click at [869, 52] on button "Options" at bounding box center [873, 51] width 76 height 20
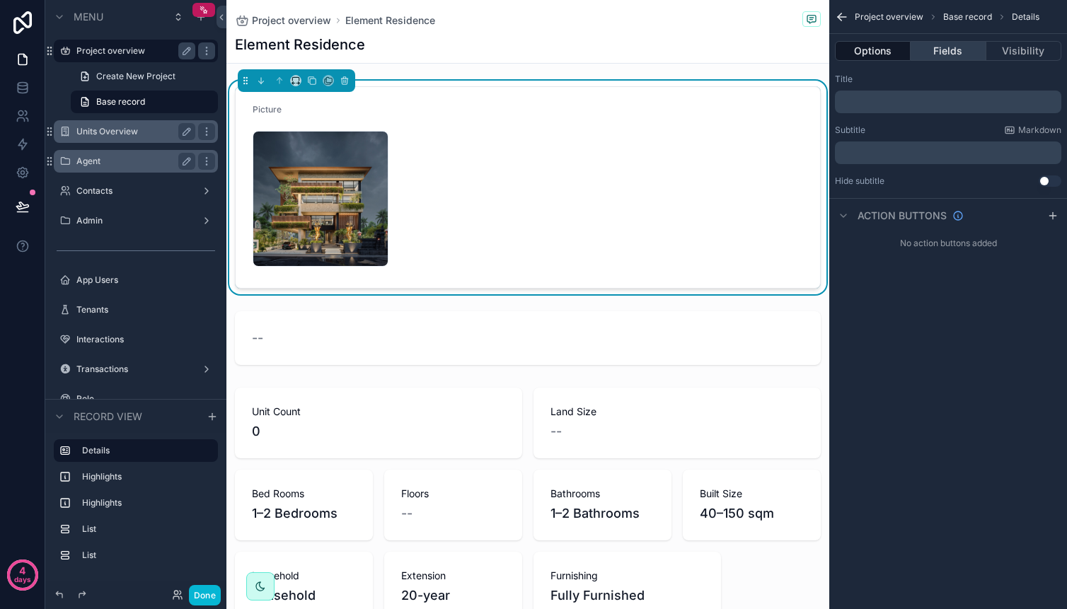
click at [917, 52] on button "Fields" at bounding box center [948, 51] width 75 height 20
